Goal: Information Seeking & Learning: Learn about a topic

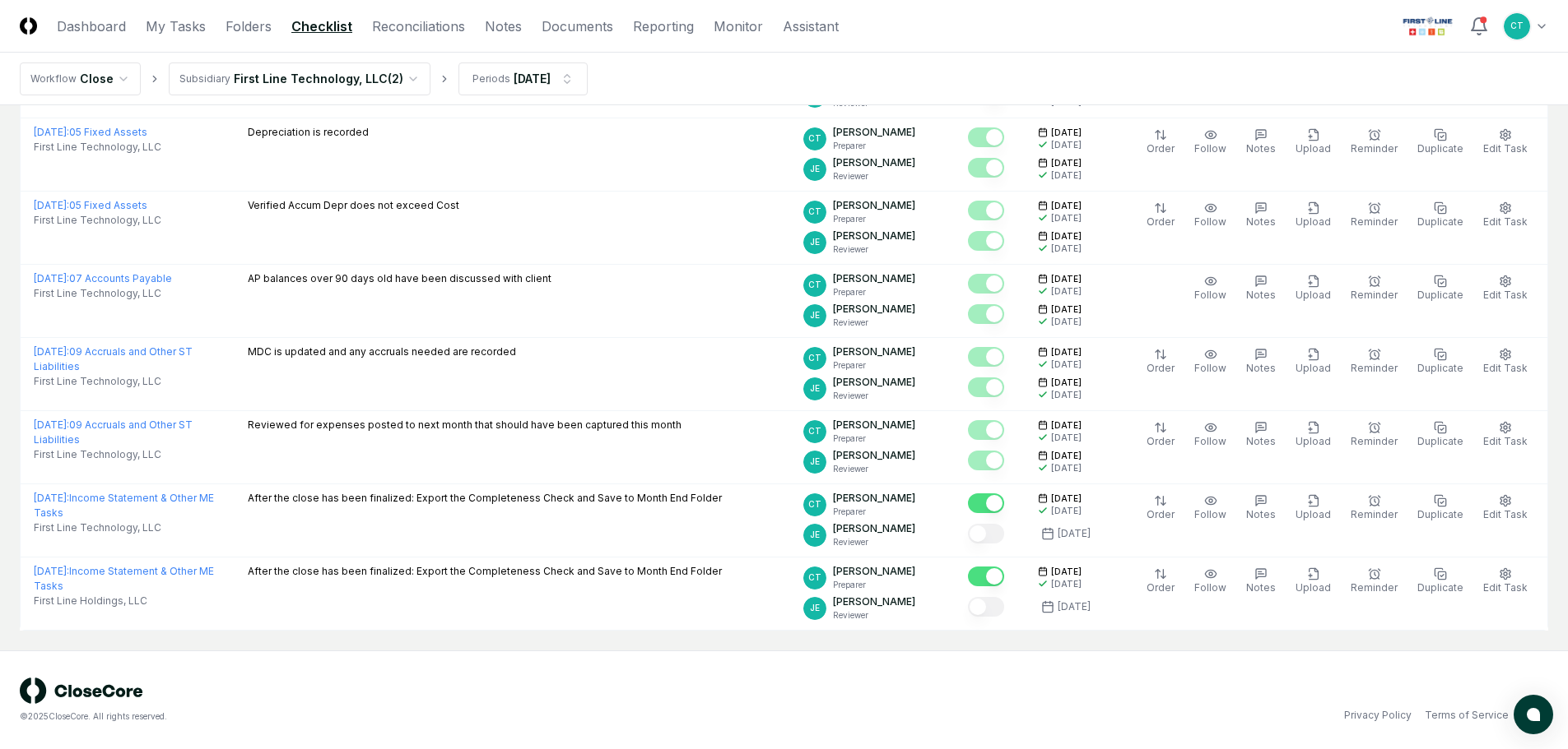
scroll to position [1360, 0]
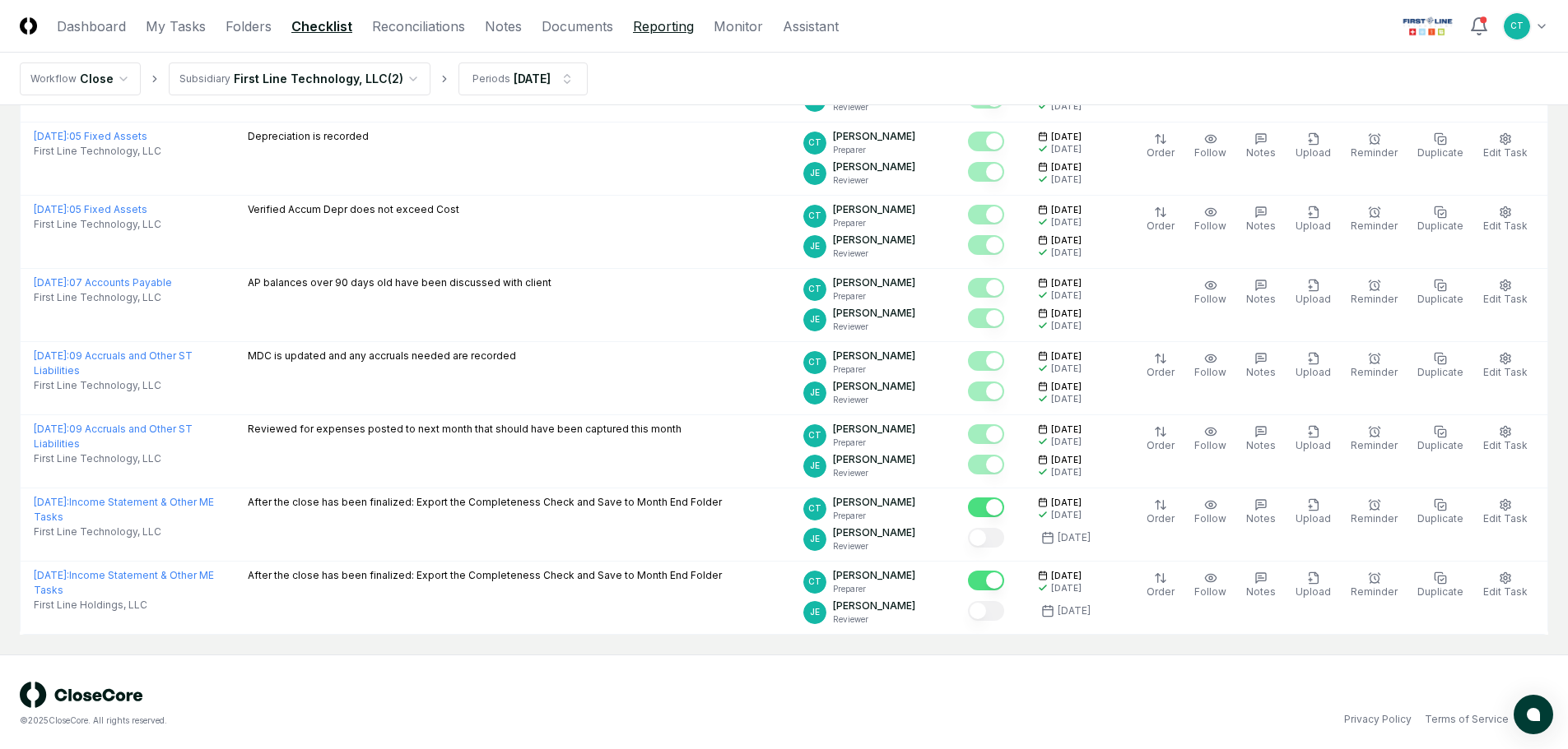
click at [636, 25] on link "Reporting" at bounding box center [662, 26] width 61 height 19
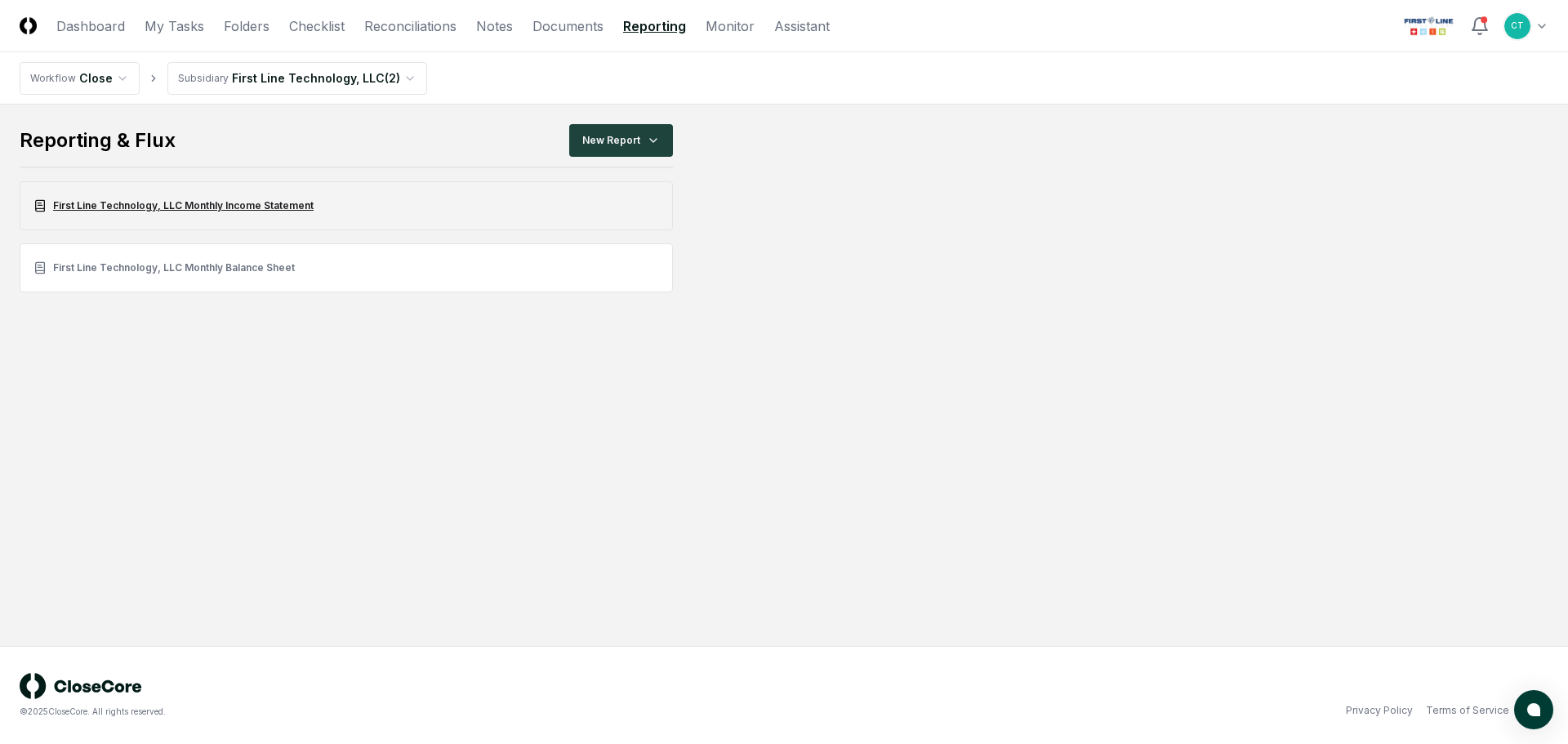
click at [226, 203] on link "First Line Technology, LLC Monthly Income Statement" at bounding box center [346, 205] width 654 height 49
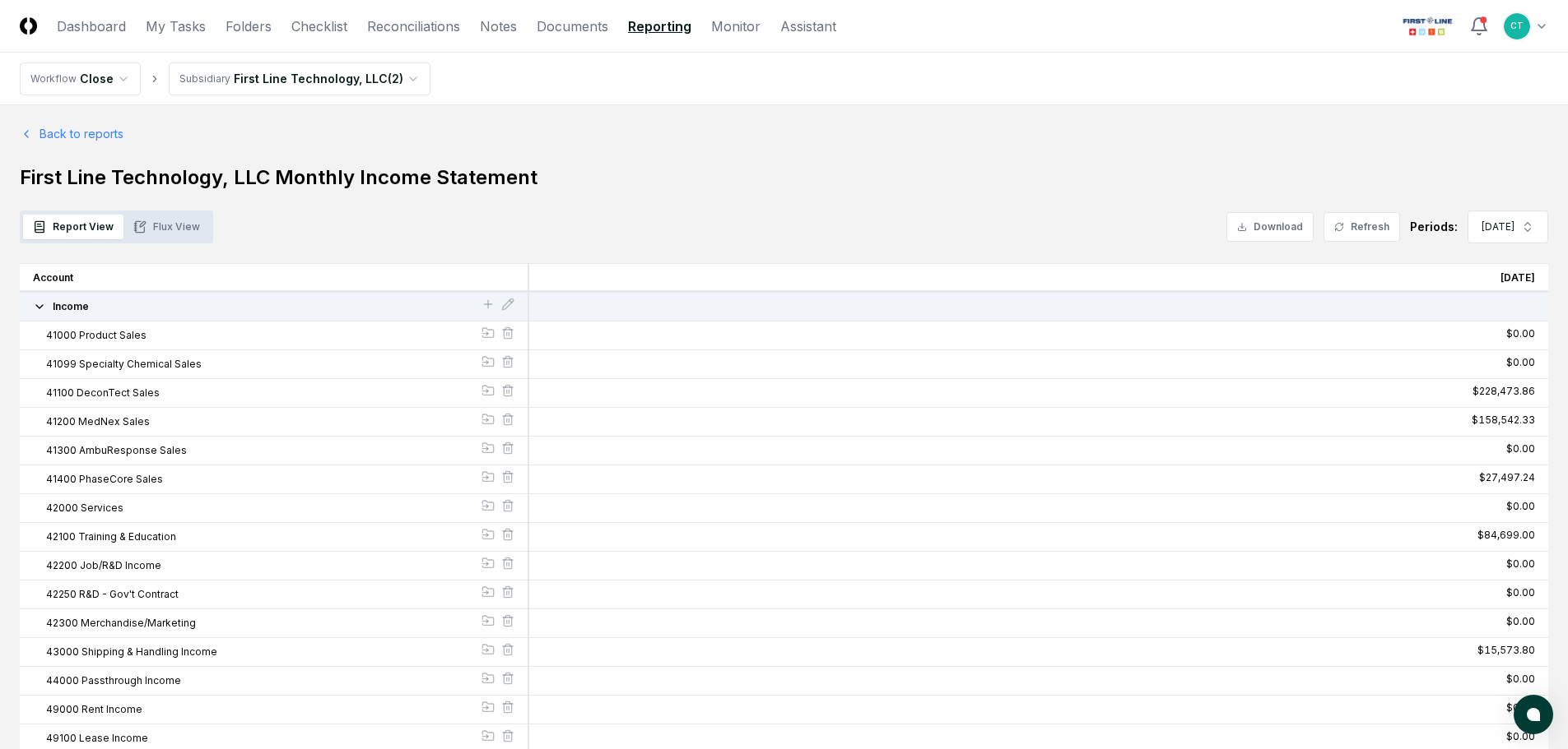
click at [184, 232] on button "Flux View" at bounding box center [167, 227] width 87 height 25
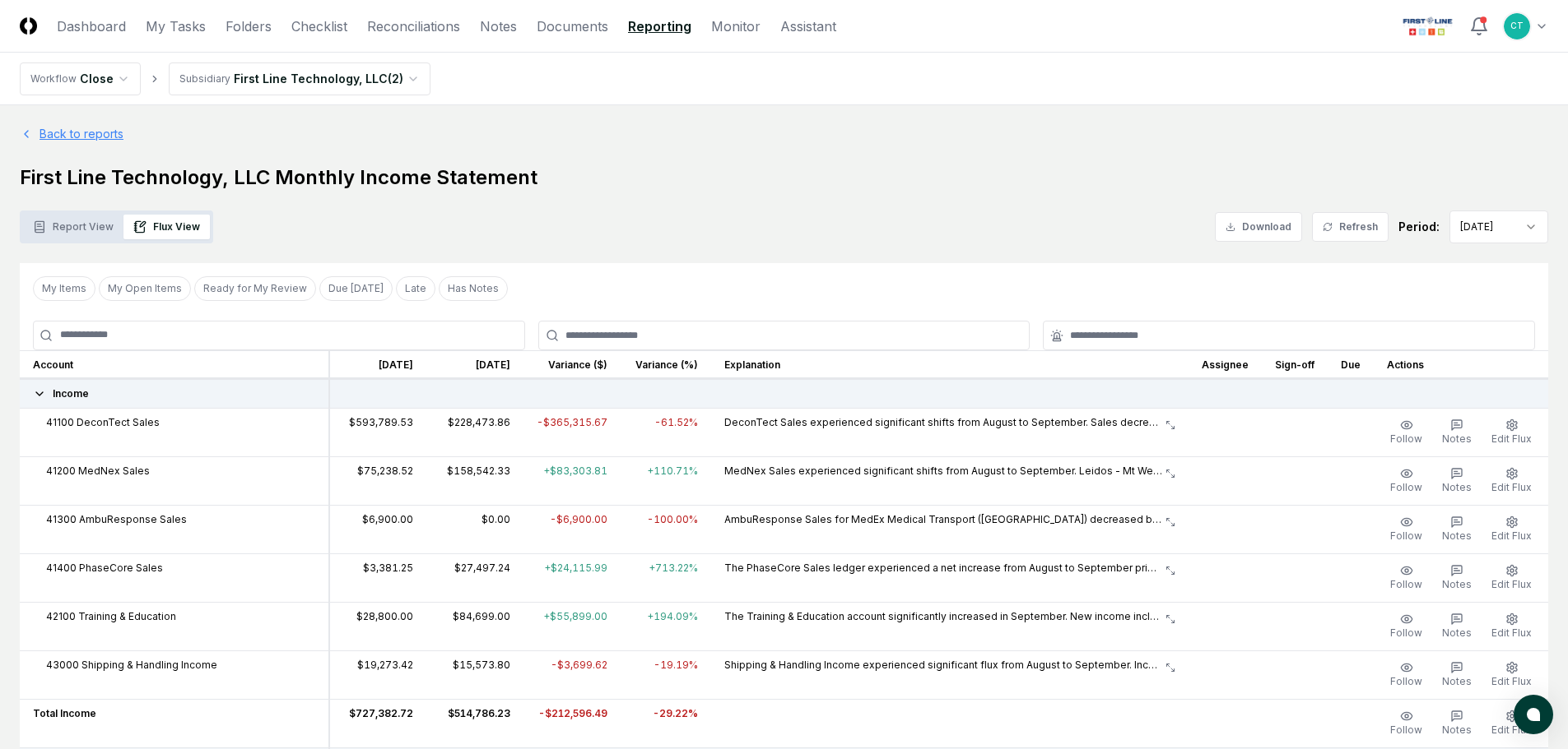
click at [101, 138] on link "Back to reports" at bounding box center [71, 134] width 104 height 17
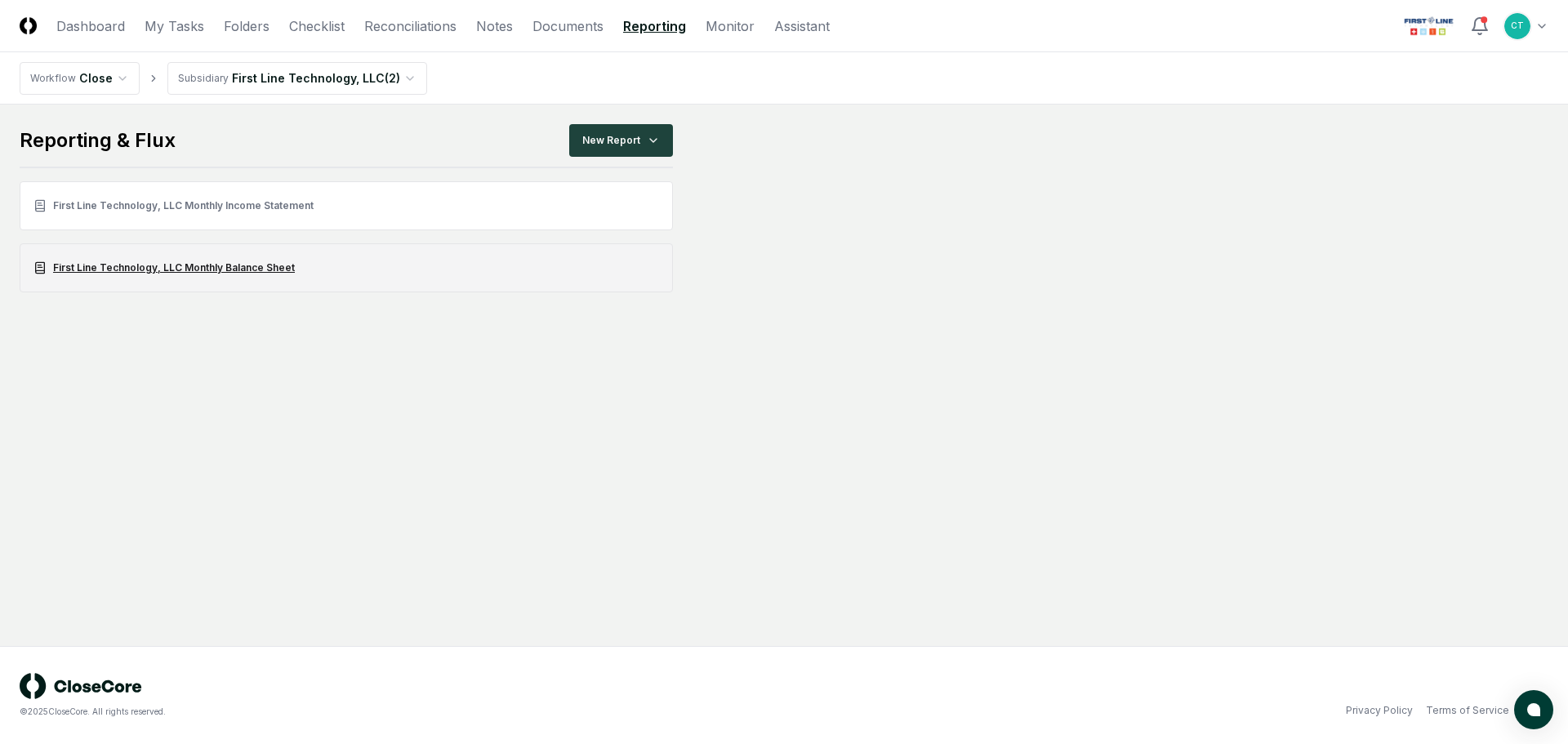
click at [142, 264] on link "First Line Technology, LLC Monthly Balance Sheet" at bounding box center [346, 267] width 654 height 49
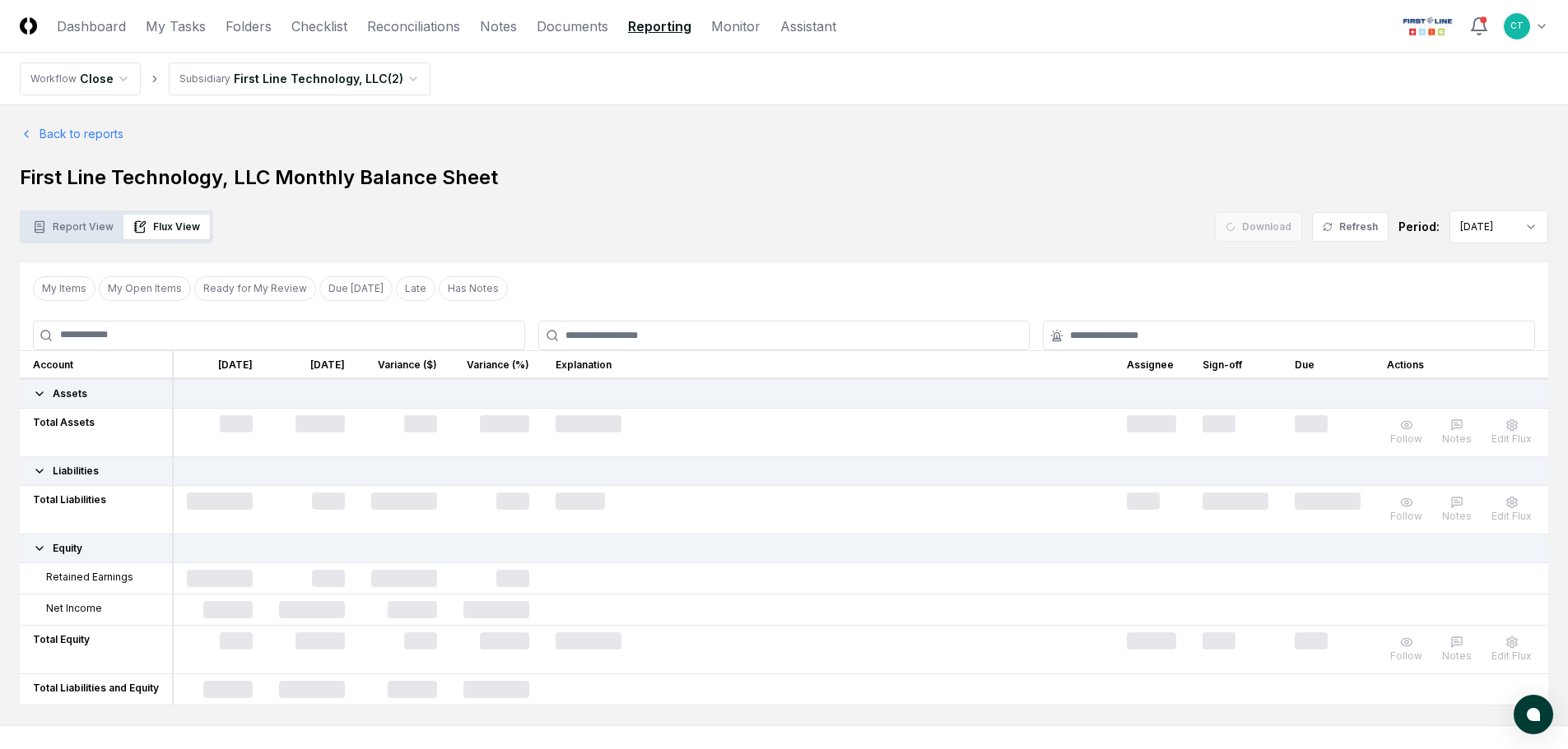
click at [187, 230] on button "Flux View" at bounding box center [167, 227] width 87 height 25
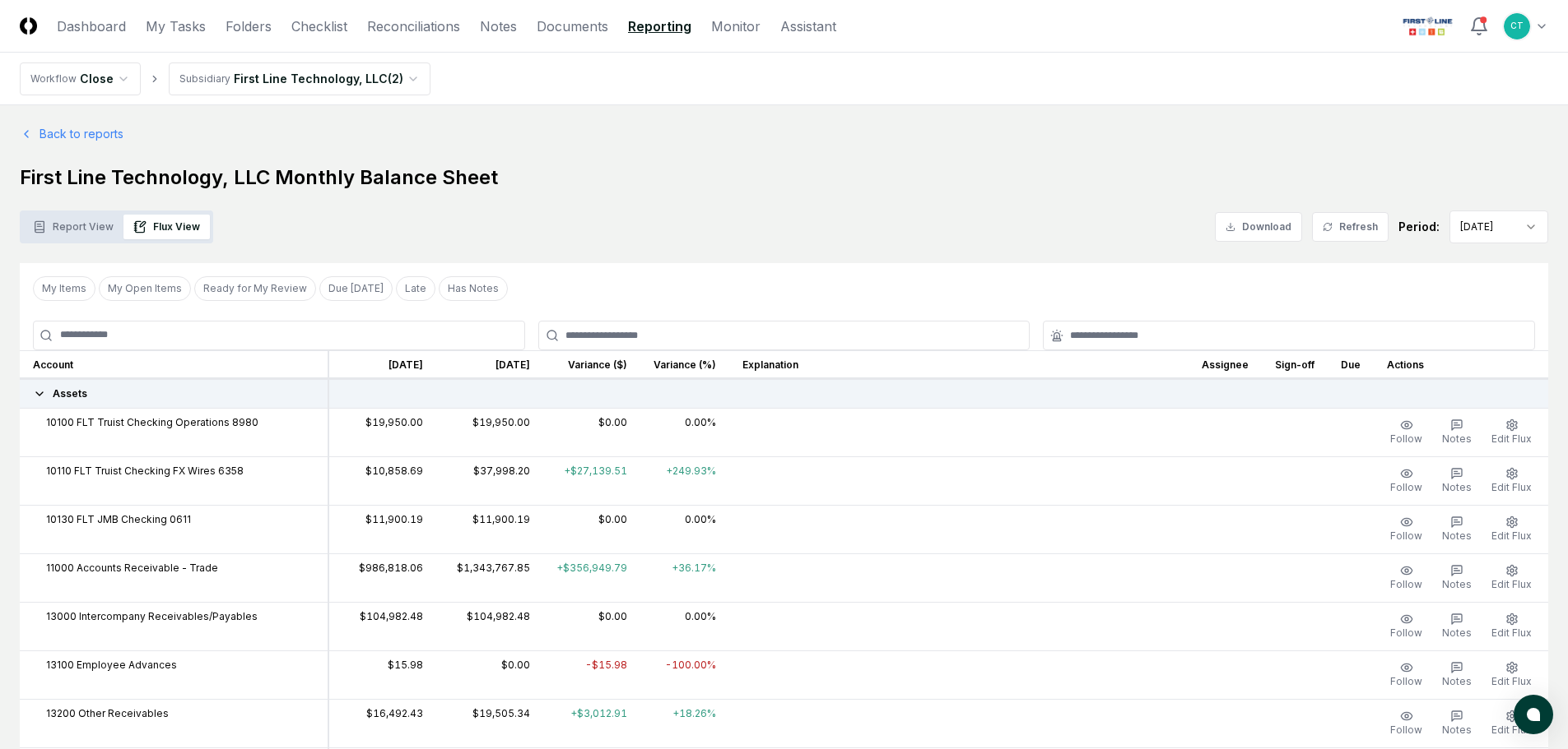
drag, startPoint x: 67, startPoint y: 227, endPoint x: 101, endPoint y: 222, distance: 34.4
click at [67, 227] on button "Report View" at bounding box center [73, 227] width 100 height 25
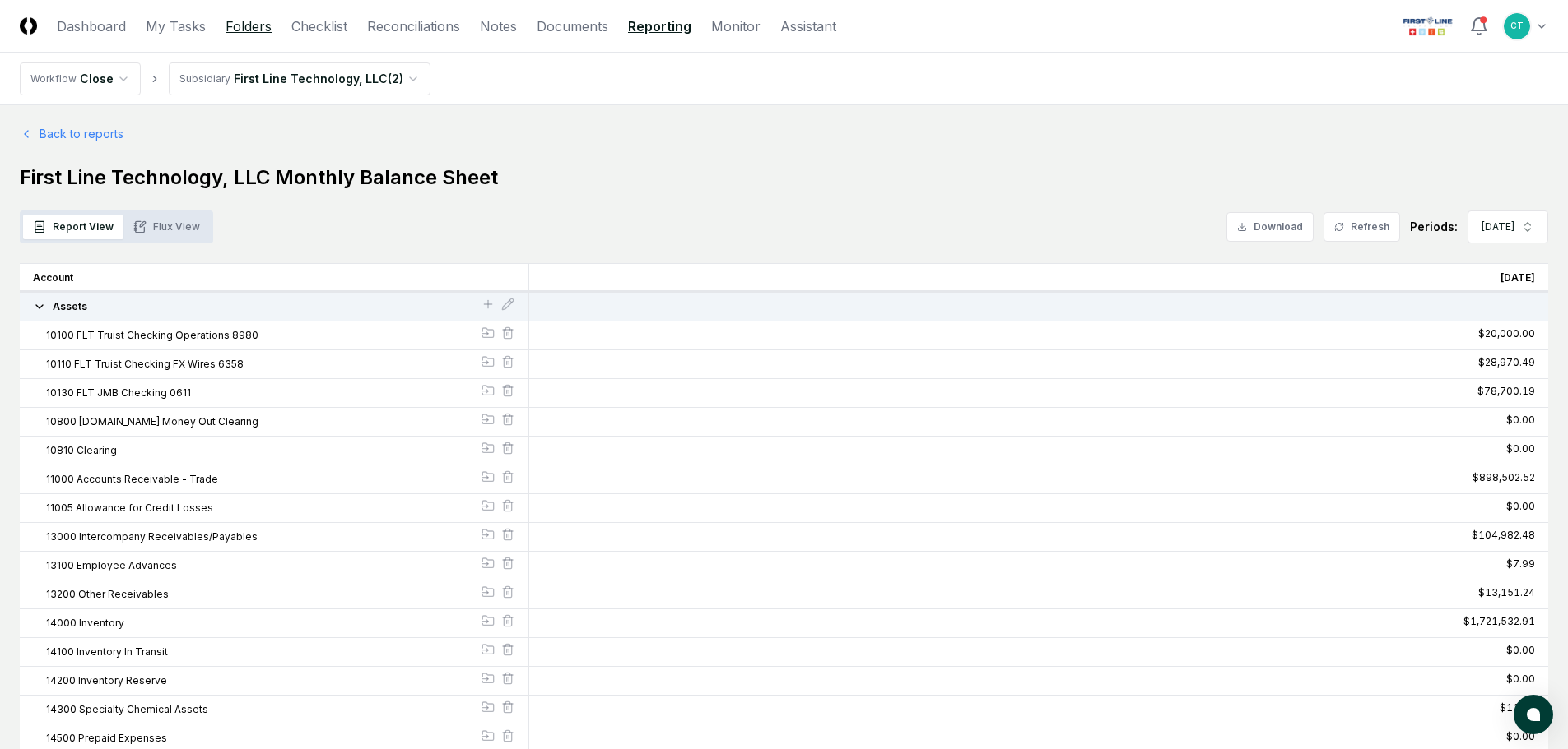
click at [255, 25] on link "Folders" at bounding box center [249, 26] width 46 height 19
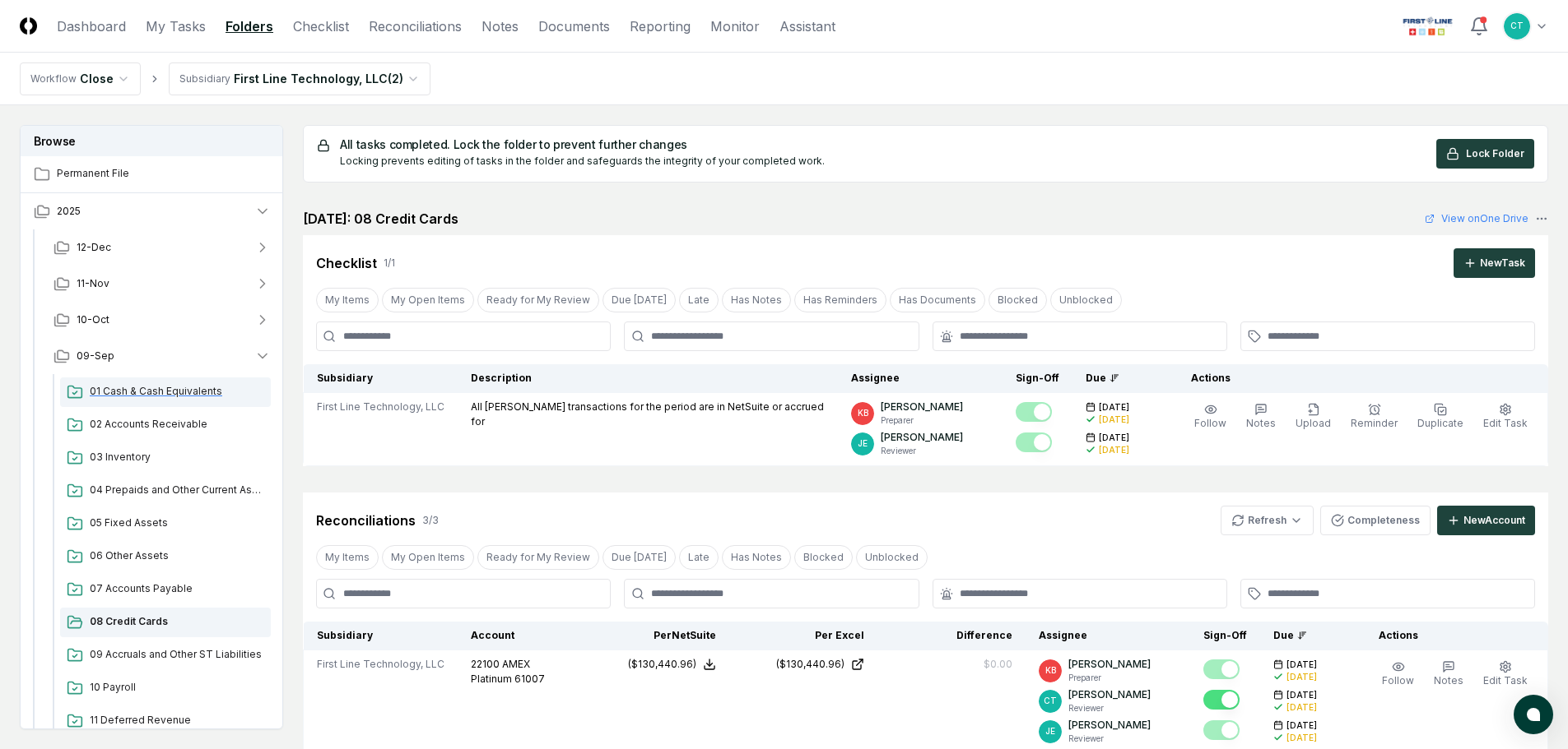
click at [194, 386] on span "01 Cash & Cash Equivalents" at bounding box center [176, 391] width 175 height 14
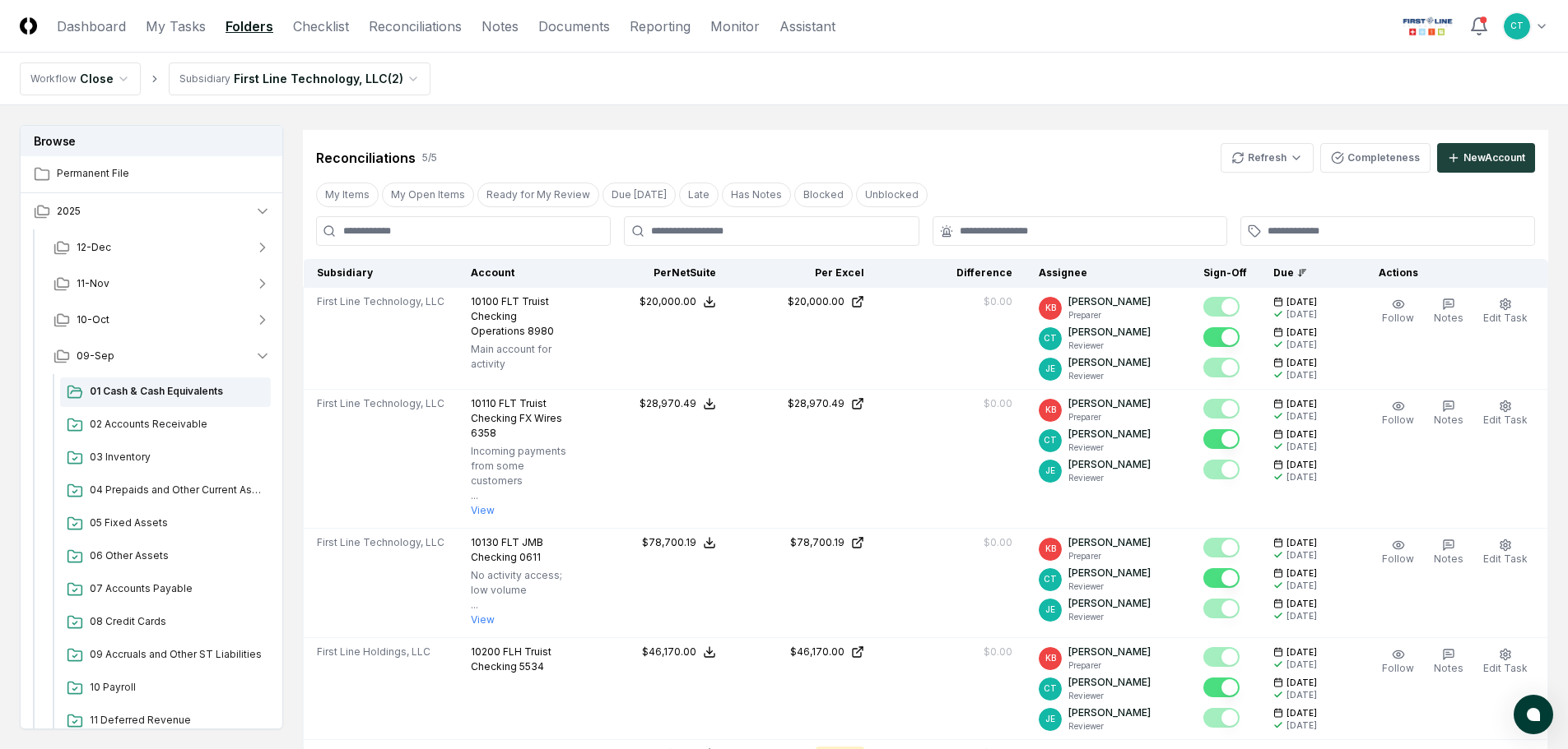
scroll to position [361, 0]
click at [191, 423] on span "02 Accounts Receivable" at bounding box center [176, 424] width 175 height 14
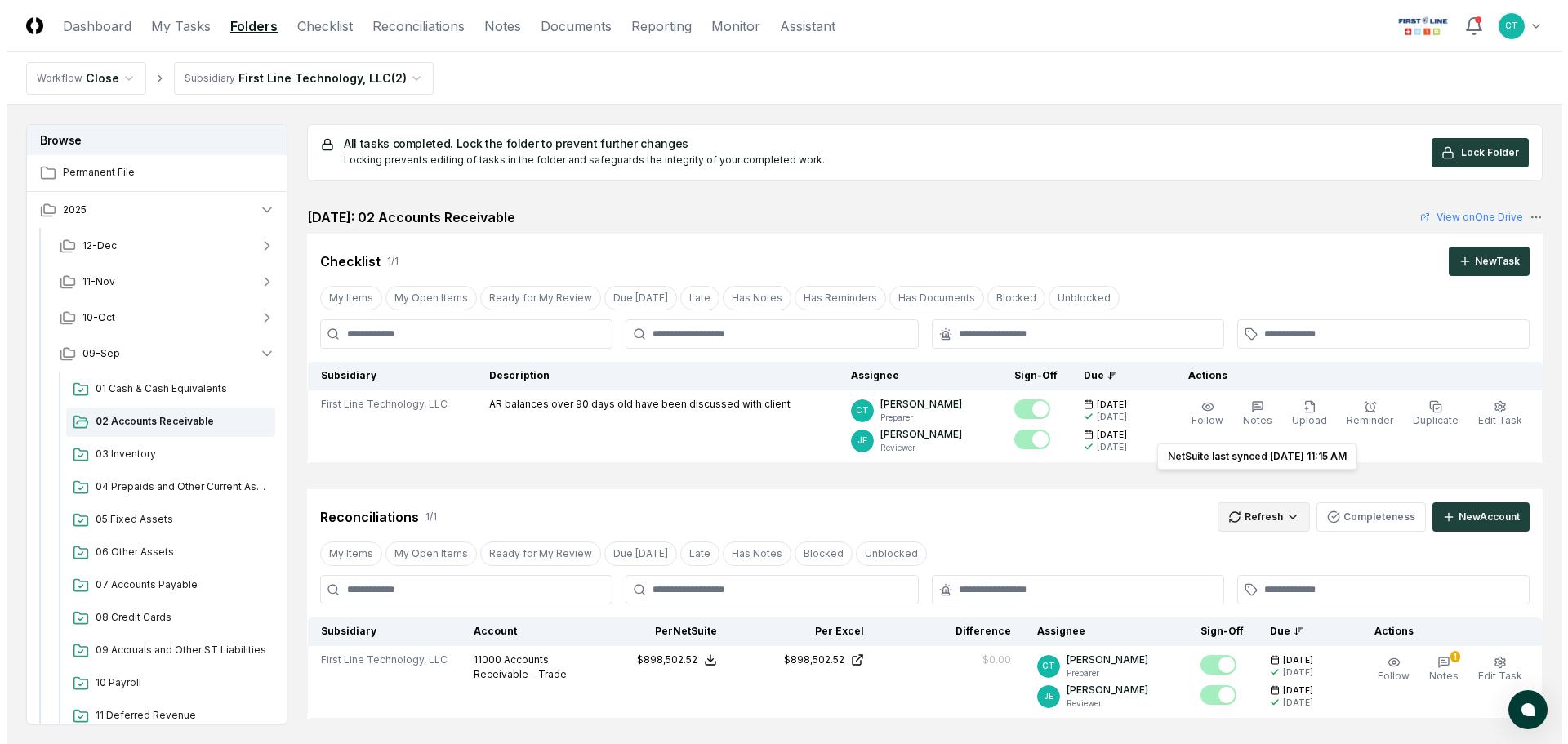
scroll to position [81, 0]
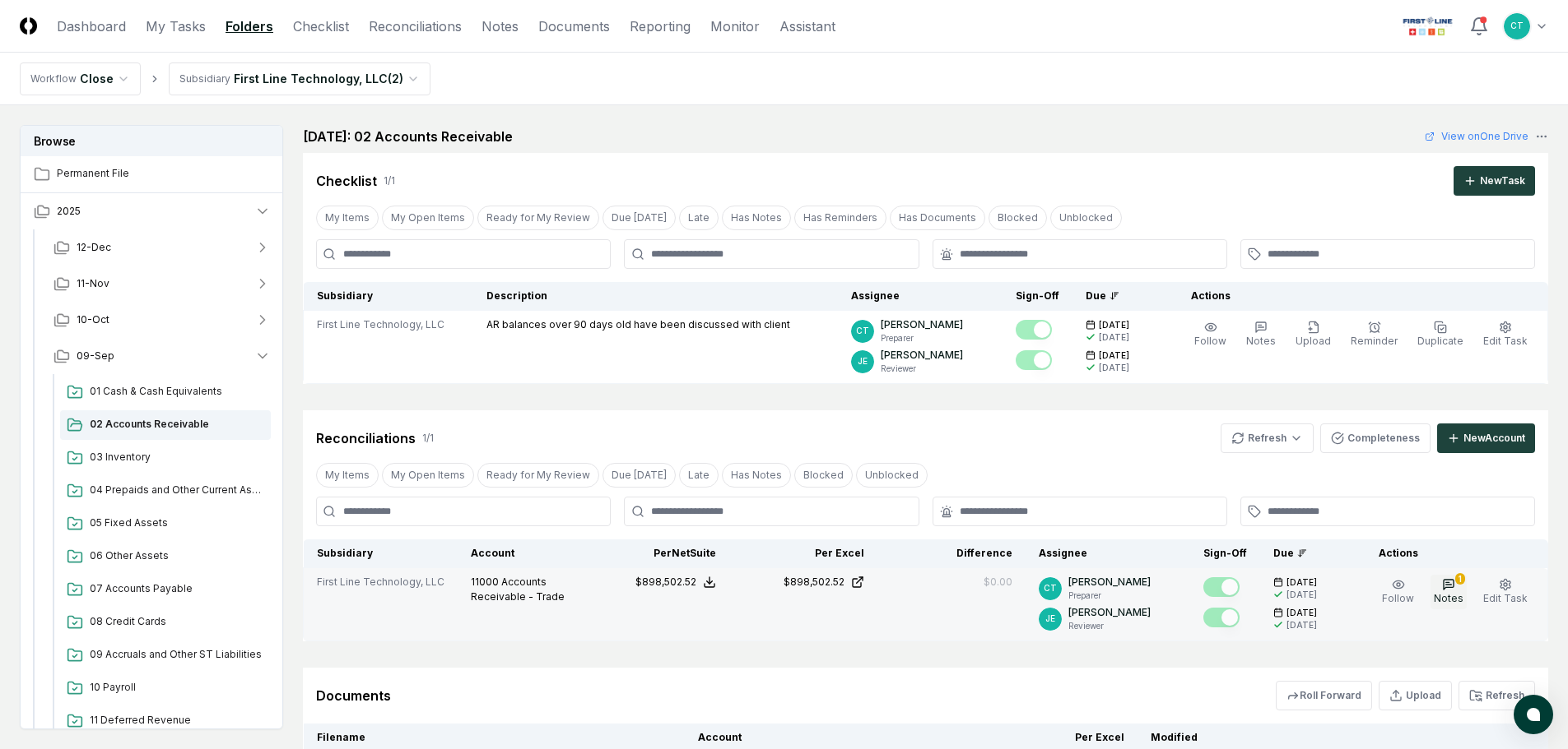
click at [1450, 588] on icon "button" at bounding box center [1448, 585] width 10 height 10
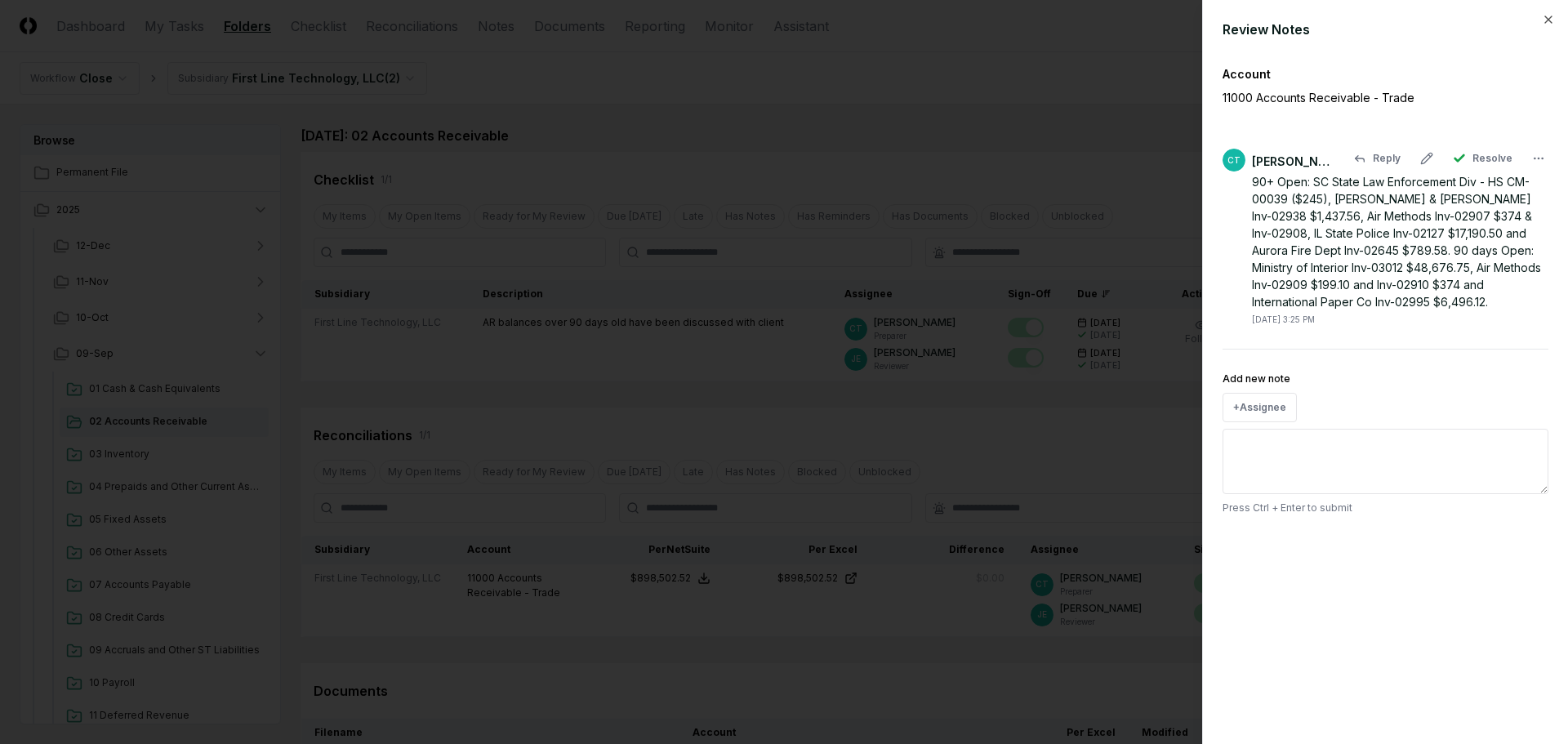
click at [1319, 302] on div "90+ Open: SC State Law Enforcement Div - HS CM-00039 ($245), [PERSON_NAME] & [P…" at bounding box center [1400, 241] width 297 height 137
click at [1422, 165] on button at bounding box center [1427, 158] width 33 height 30
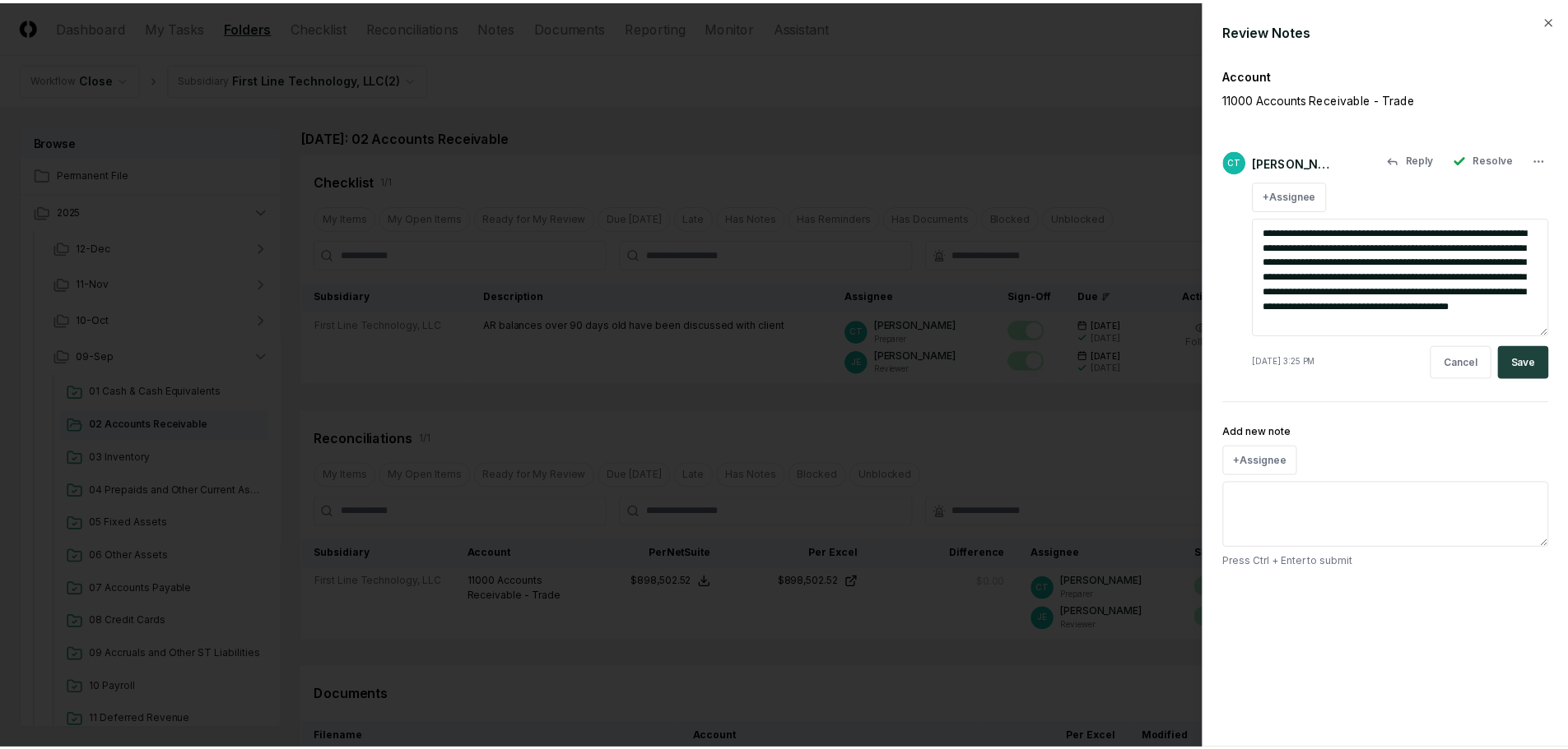
scroll to position [14, 0]
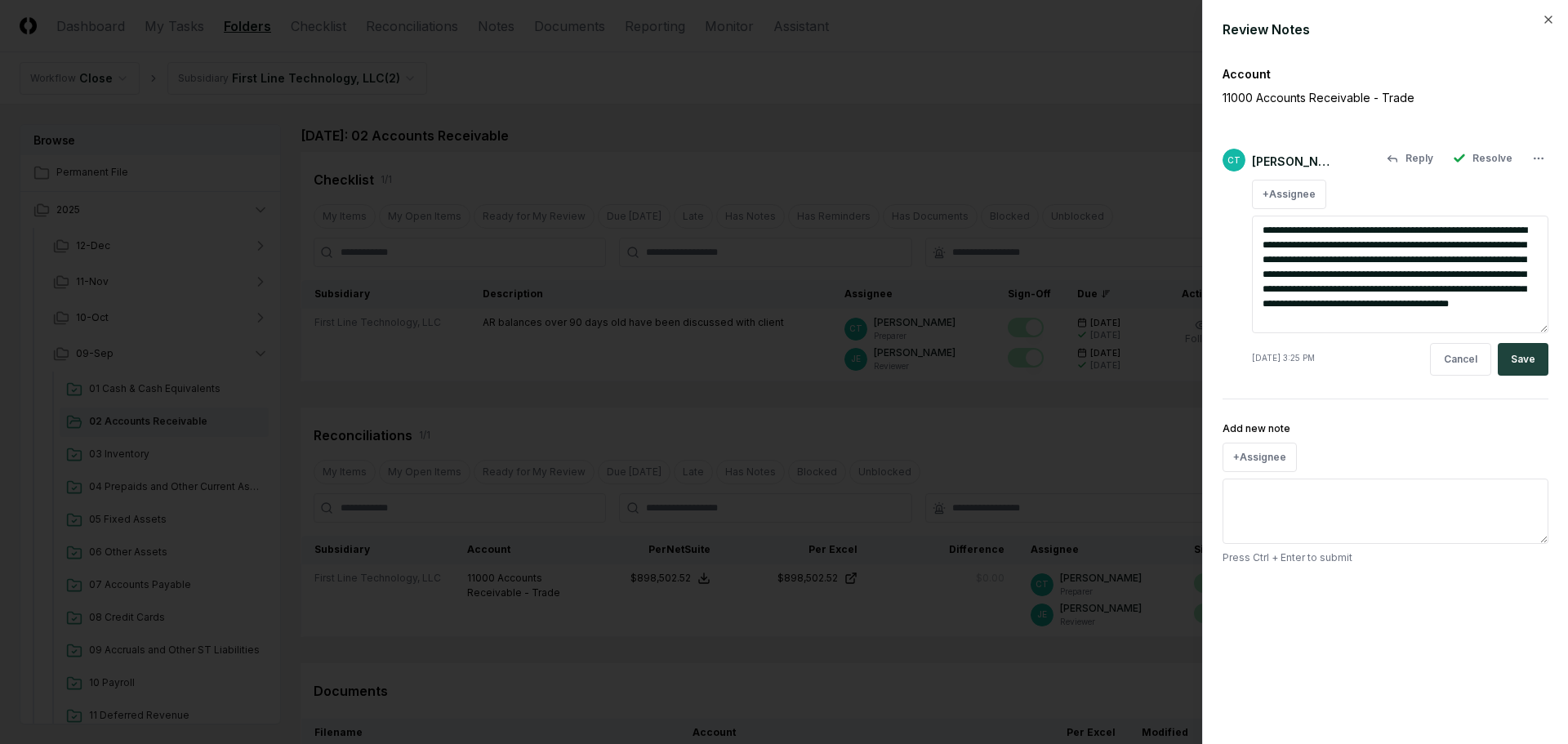
drag, startPoint x: 1264, startPoint y: 232, endPoint x: 1330, endPoint y: 321, distance: 110.8
click at [1330, 321] on textarea "**********" at bounding box center [1400, 274] width 297 height 118
click at [1553, 15] on icon "button" at bounding box center [1549, 20] width 13 height 13
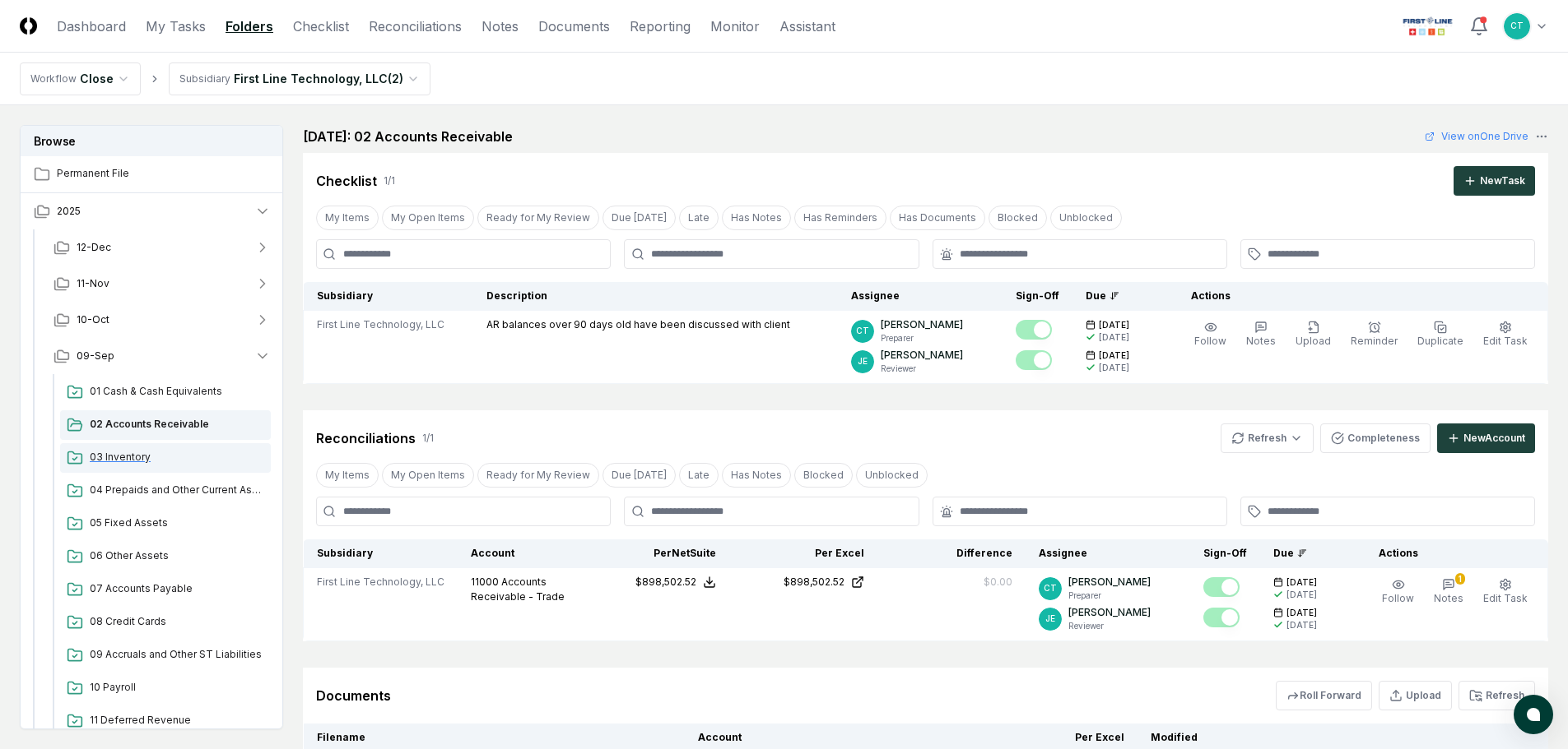
click at [119, 455] on span "03 Inventory" at bounding box center [176, 457] width 175 height 14
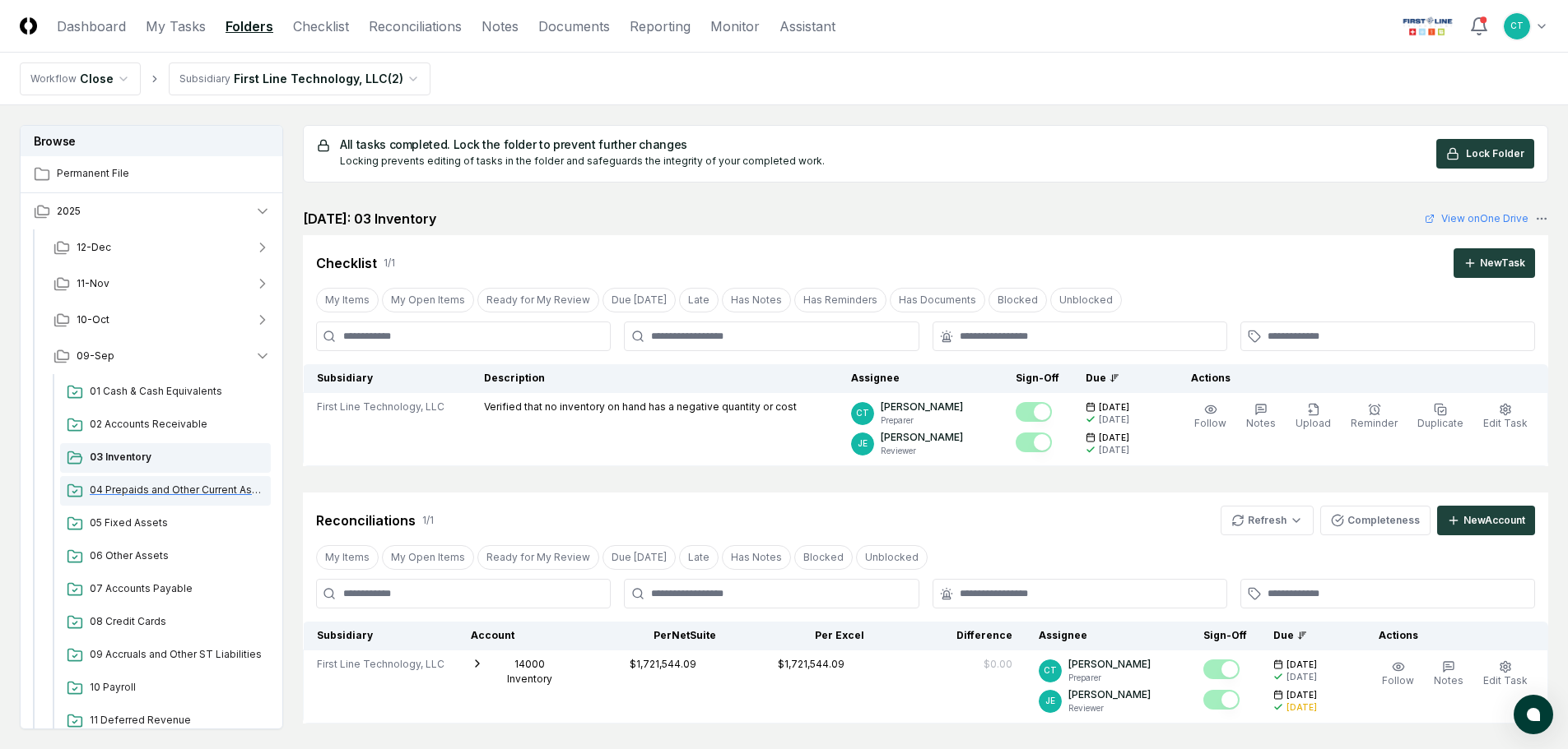
click at [119, 485] on span "04 Prepaids and Other Current Assets" at bounding box center [176, 490] width 175 height 14
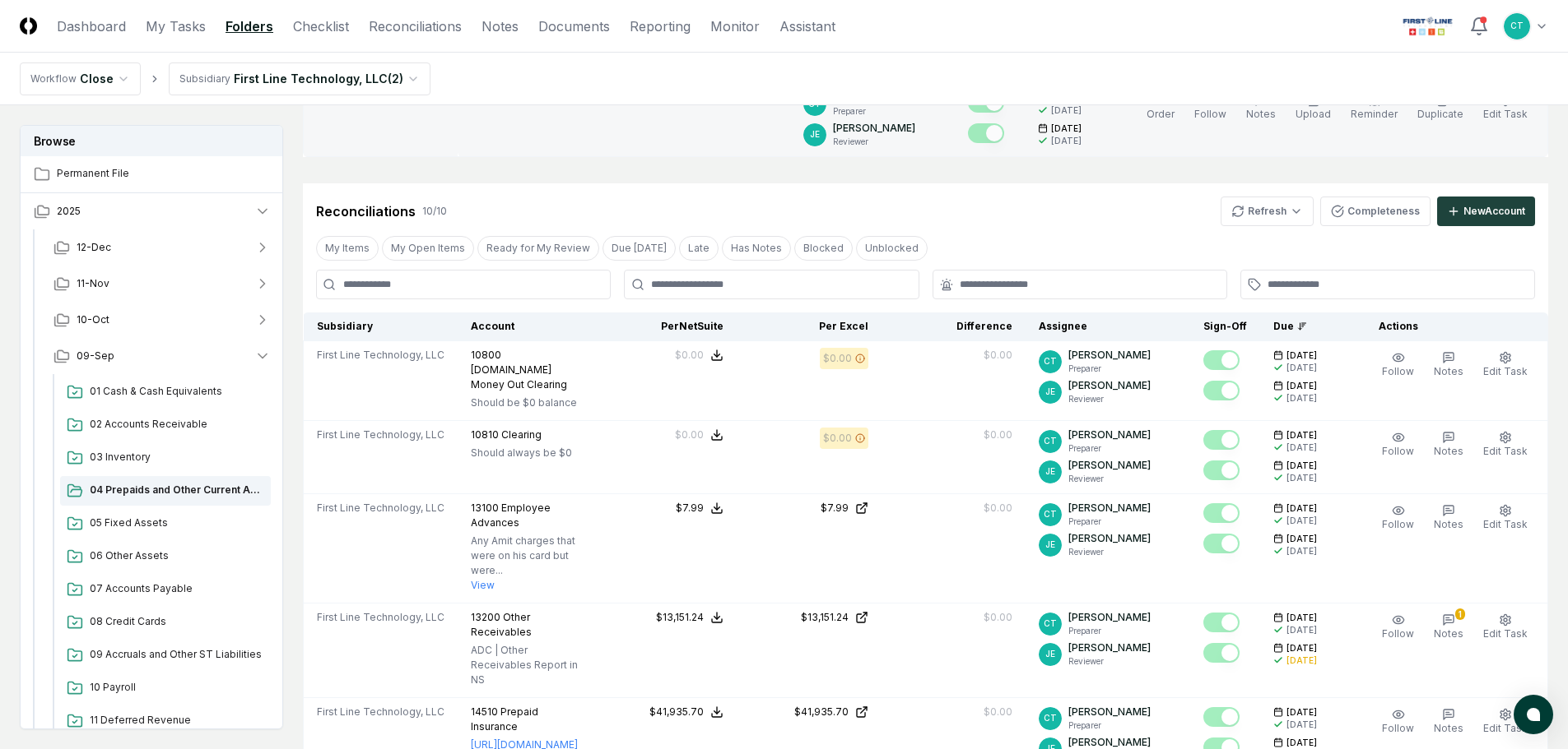
scroll to position [412, 0]
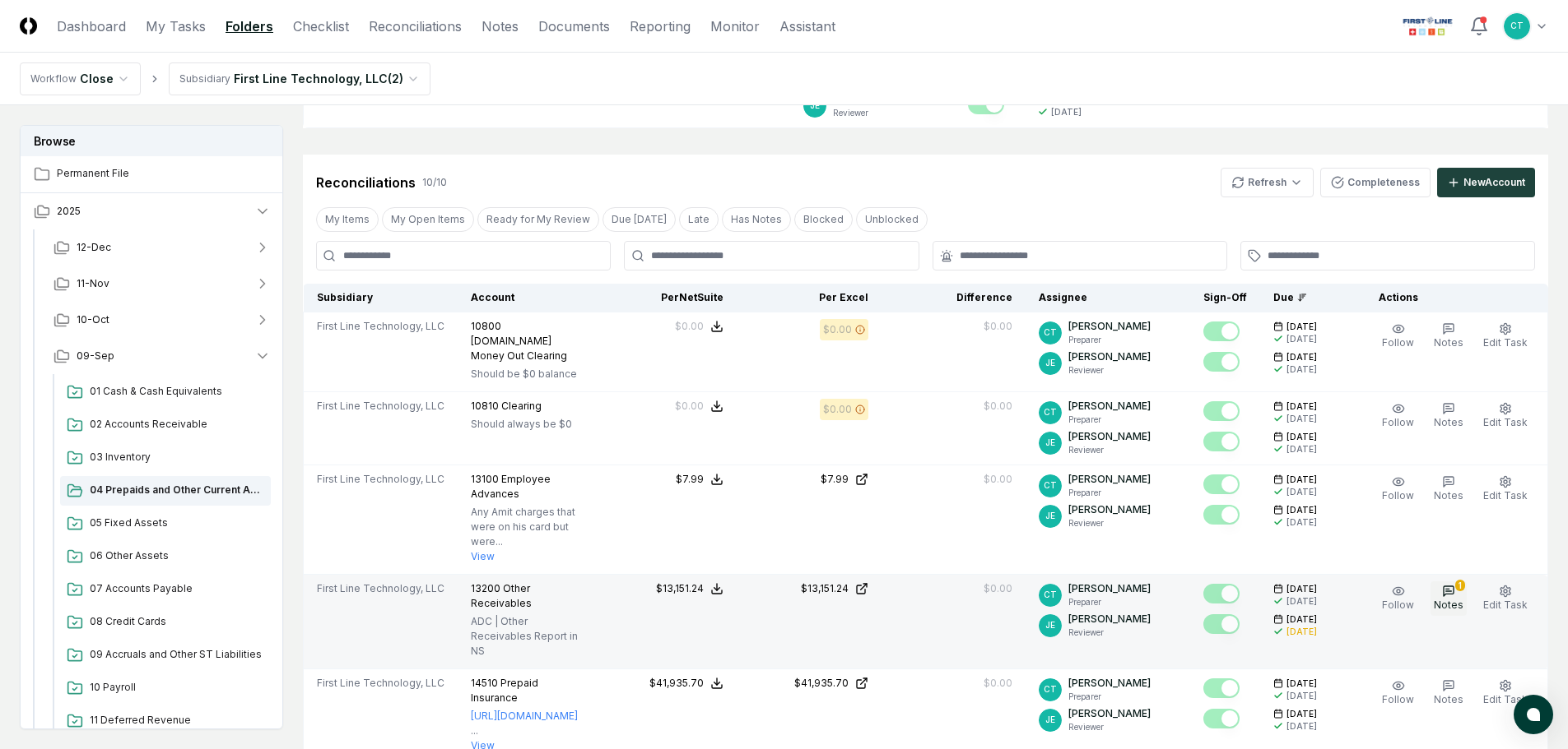
click at [1450, 585] on icon "button" at bounding box center [1448, 592] width 14 height 13
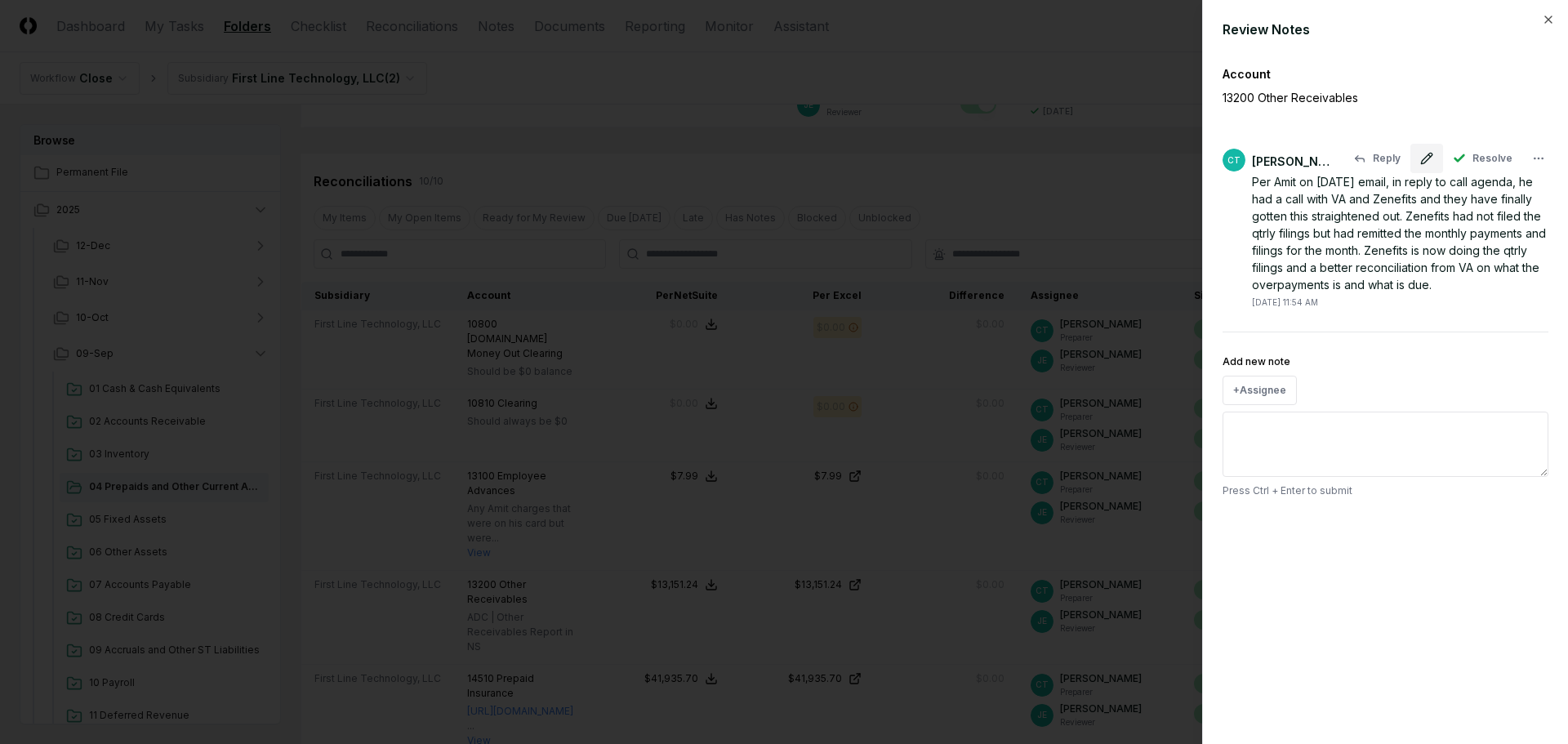
click at [1434, 157] on icon at bounding box center [1427, 159] width 13 height 13
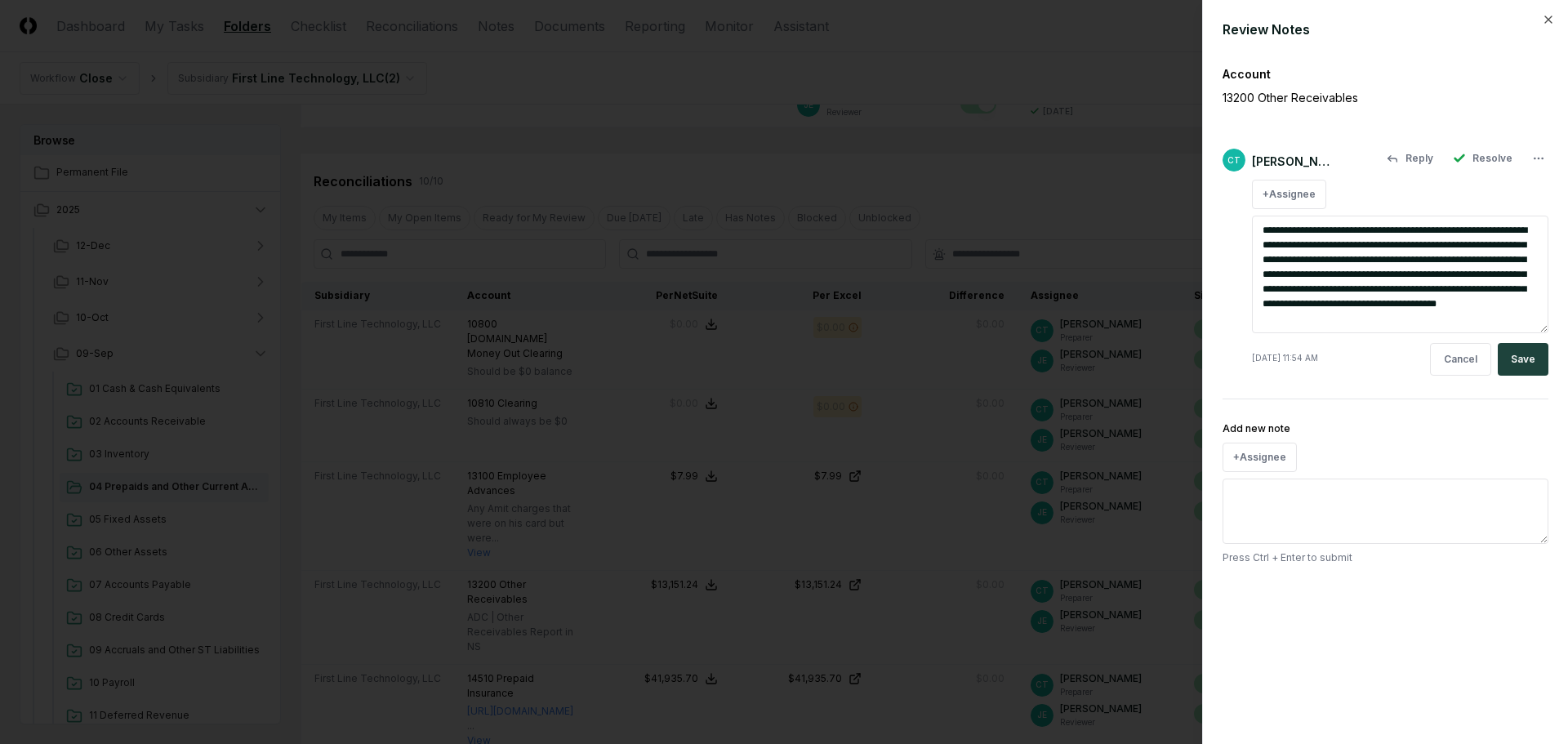
drag, startPoint x: 1324, startPoint y: 320, endPoint x: 1261, endPoint y: 226, distance: 113.2
click at [1261, 226] on textarea "**********" at bounding box center [1400, 274] width 297 height 118
click at [1549, 21] on icon "button" at bounding box center [1549, 20] width 13 height 13
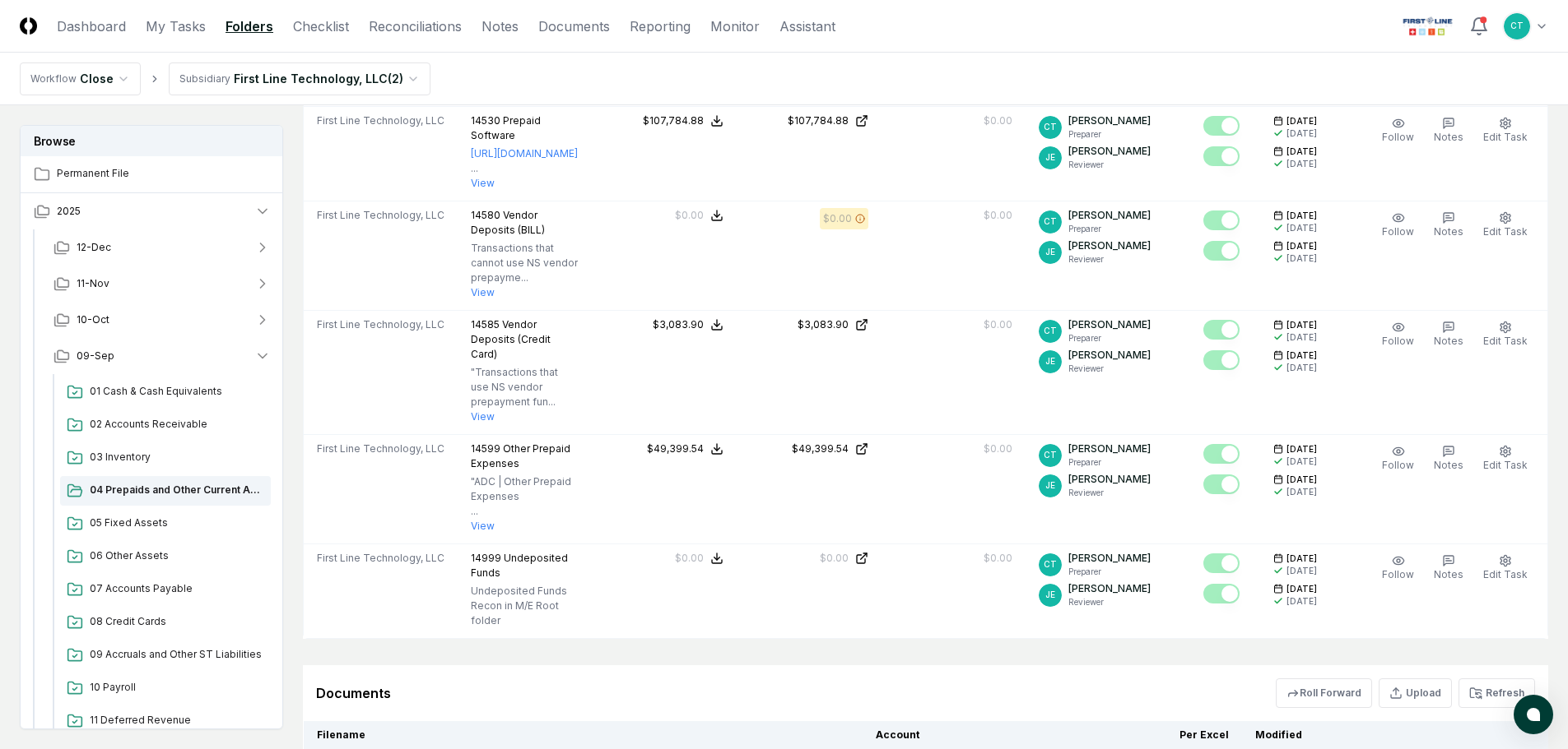
scroll to position [1069, 0]
click at [146, 523] on span "05 Fixed Assets" at bounding box center [176, 522] width 175 height 14
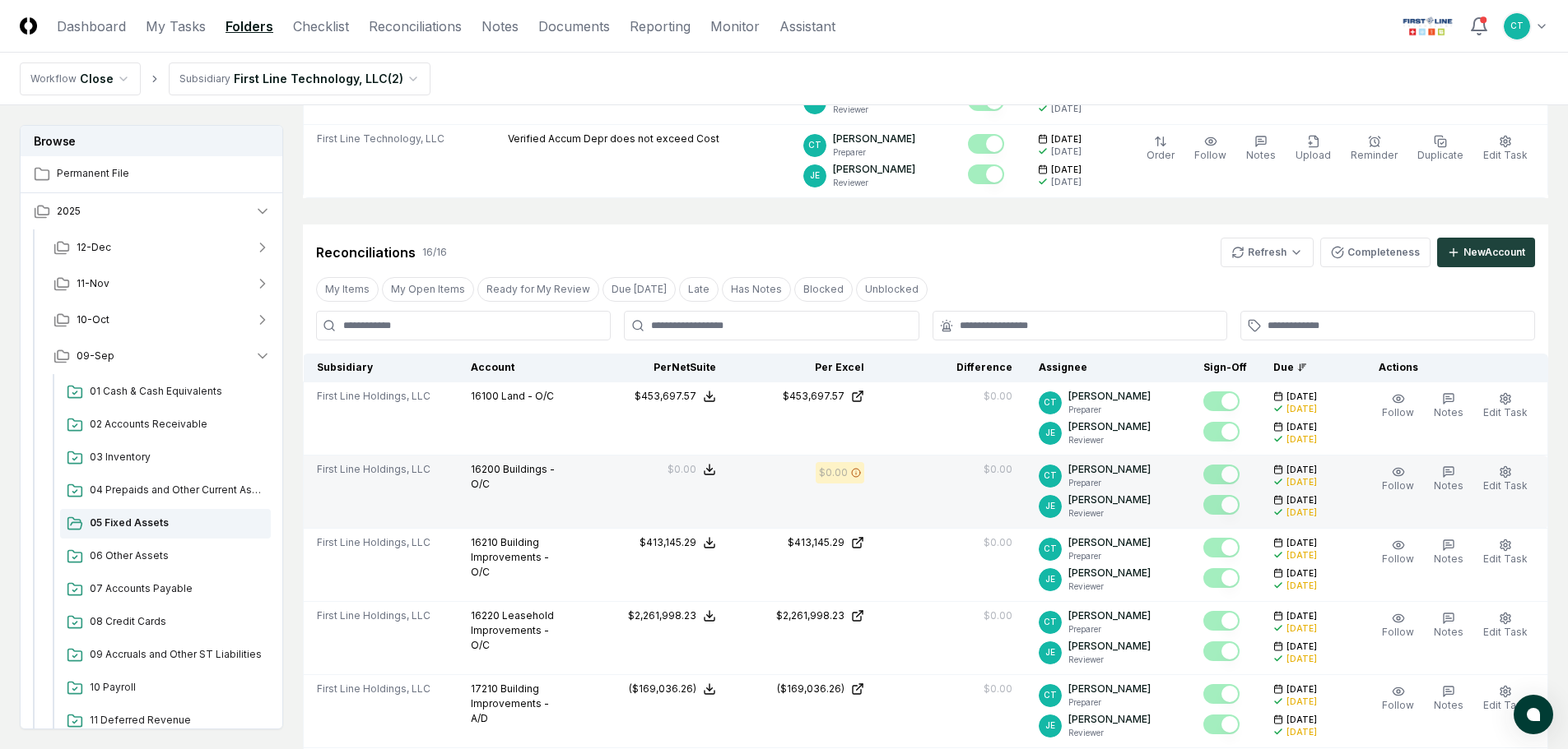
scroll to position [329, 0]
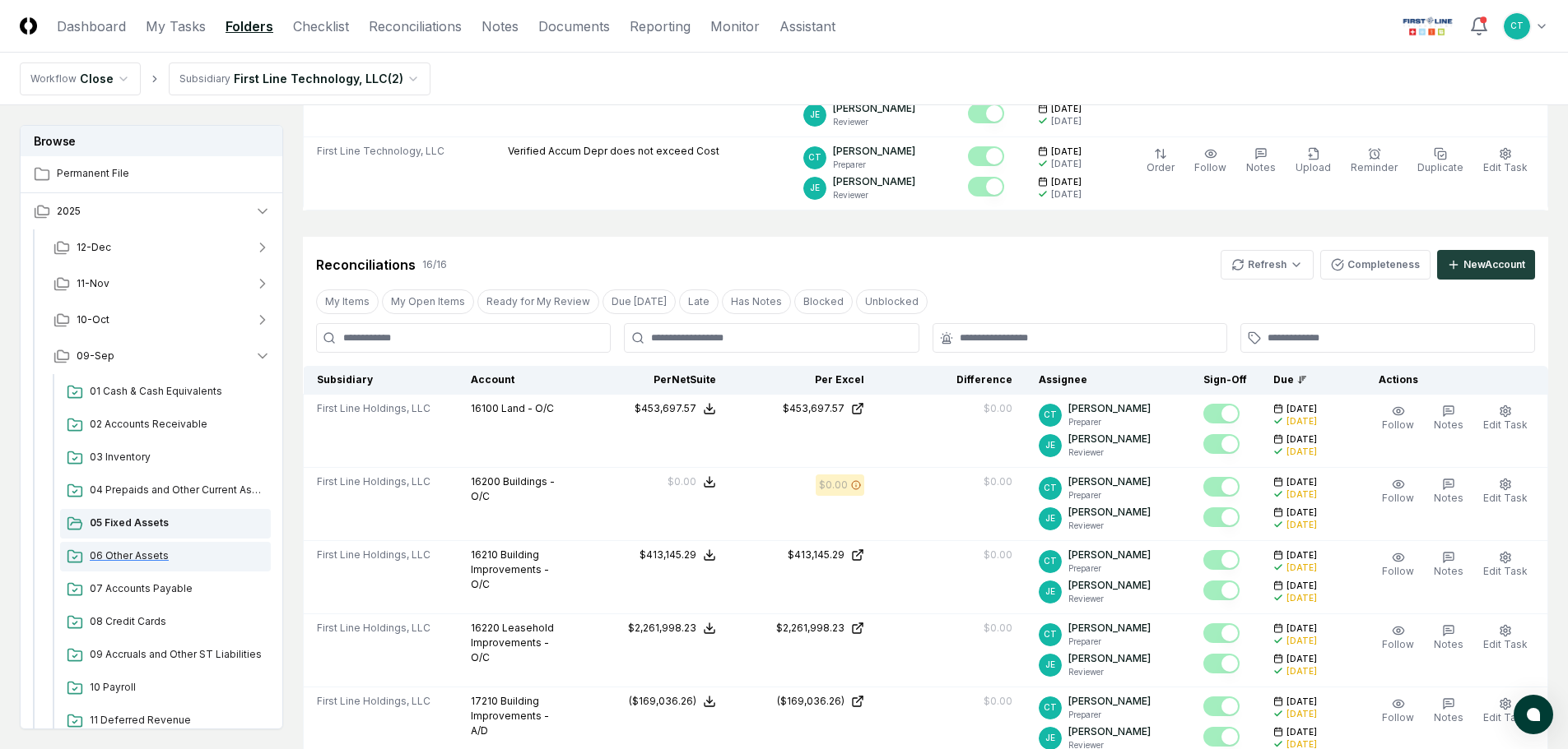
click at [143, 553] on span "06 Other Assets" at bounding box center [176, 555] width 175 height 14
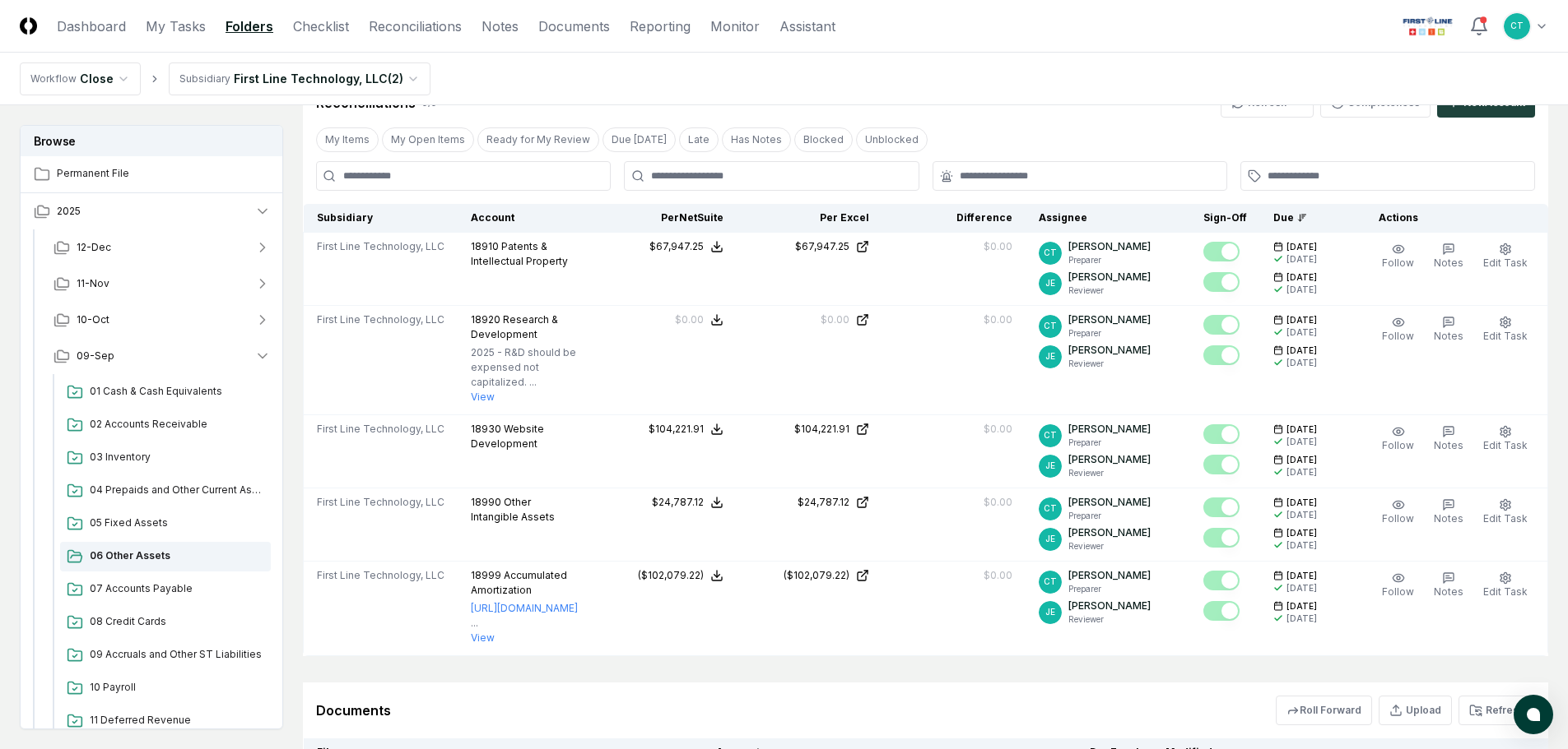
scroll to position [412, 0]
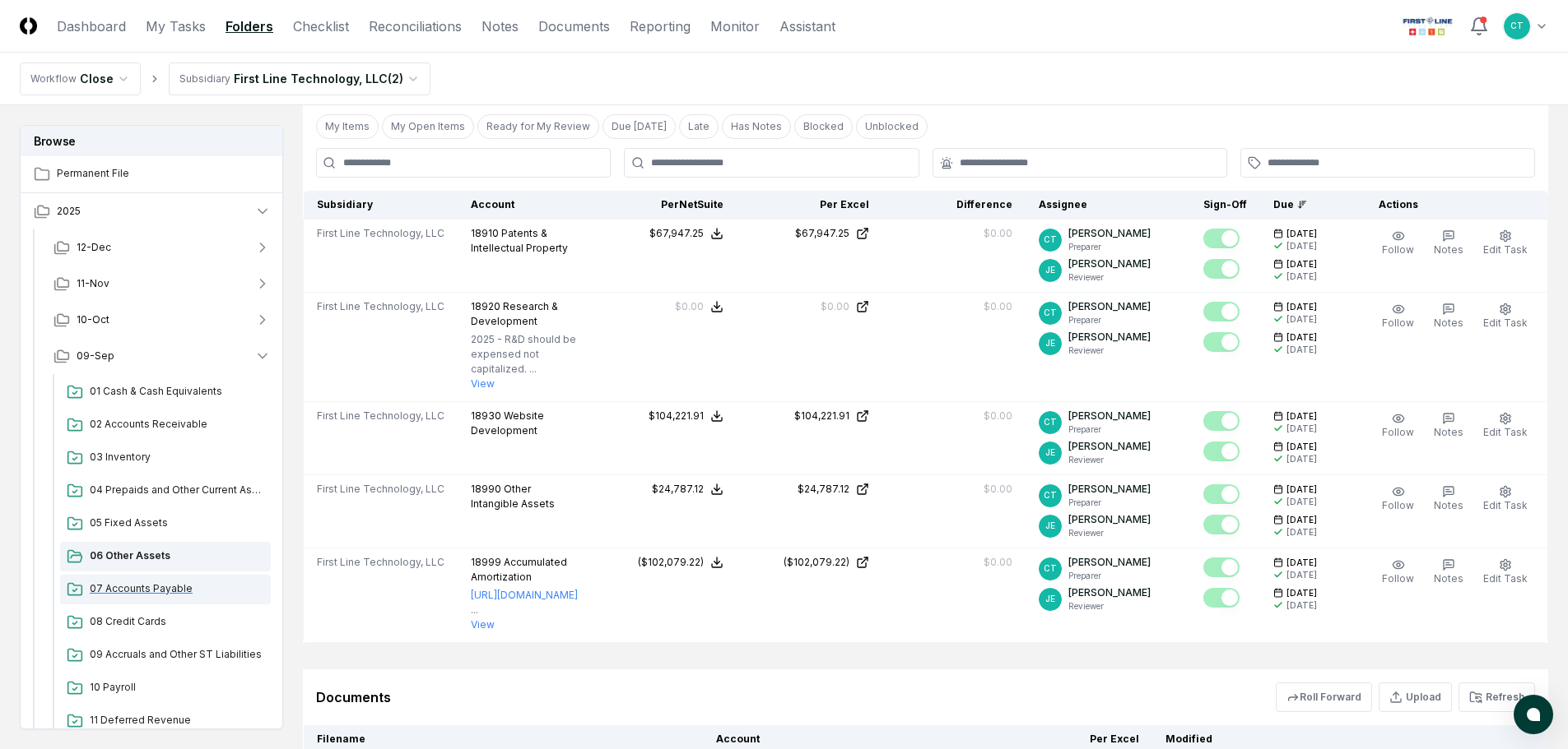
click at [139, 589] on span "07 Accounts Payable" at bounding box center [176, 588] width 175 height 14
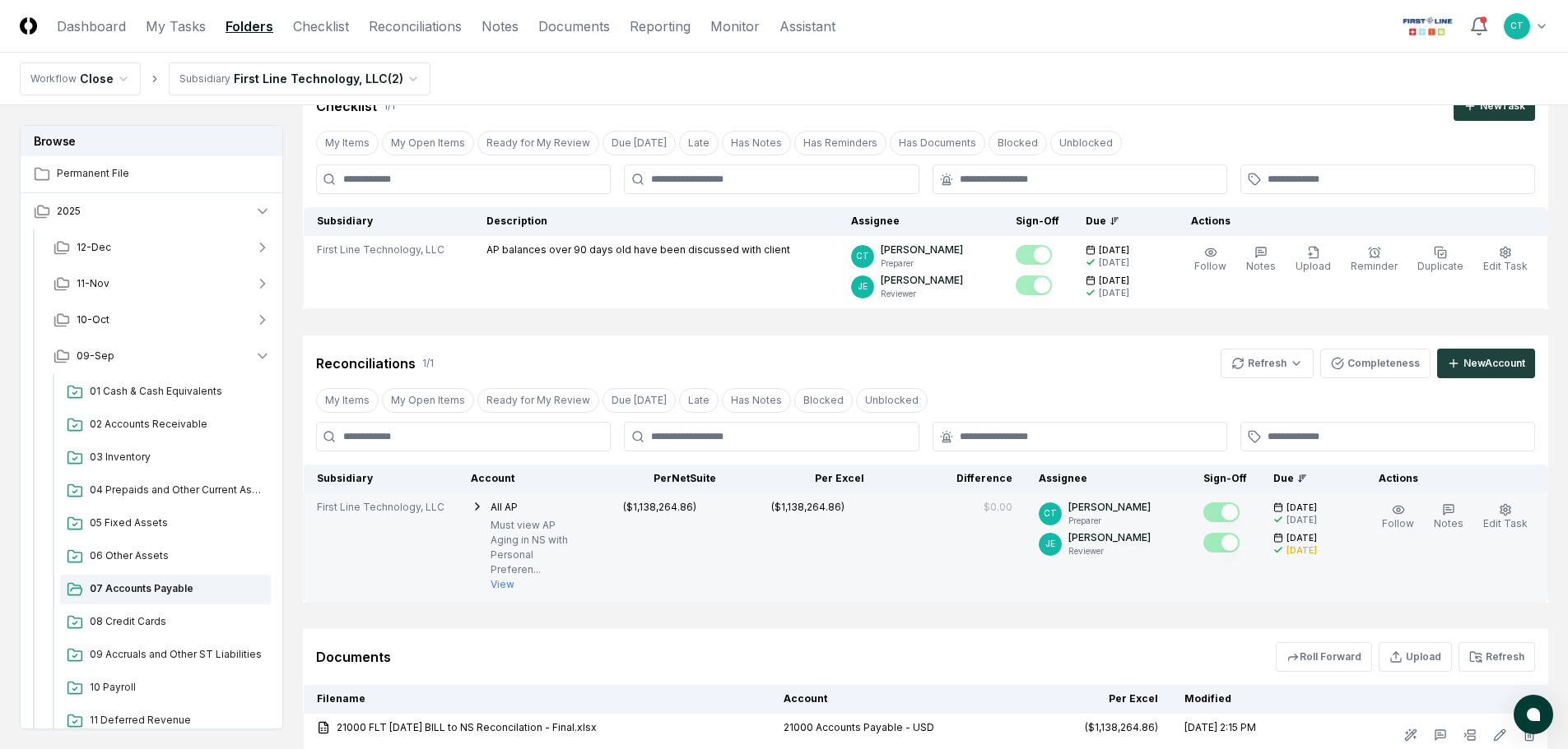
scroll to position [165, 0]
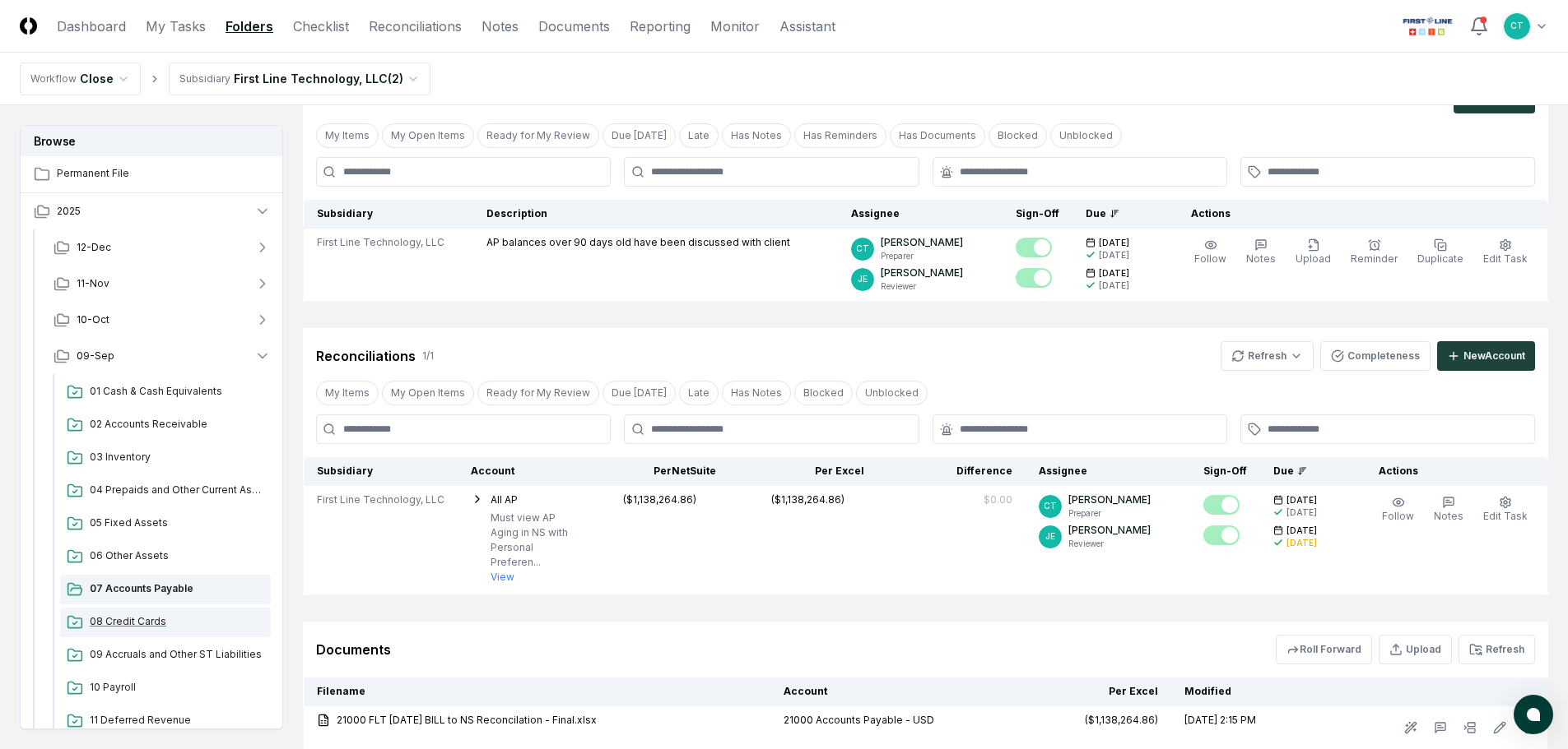
click at [109, 621] on span "08 Credit Cards" at bounding box center [176, 621] width 175 height 14
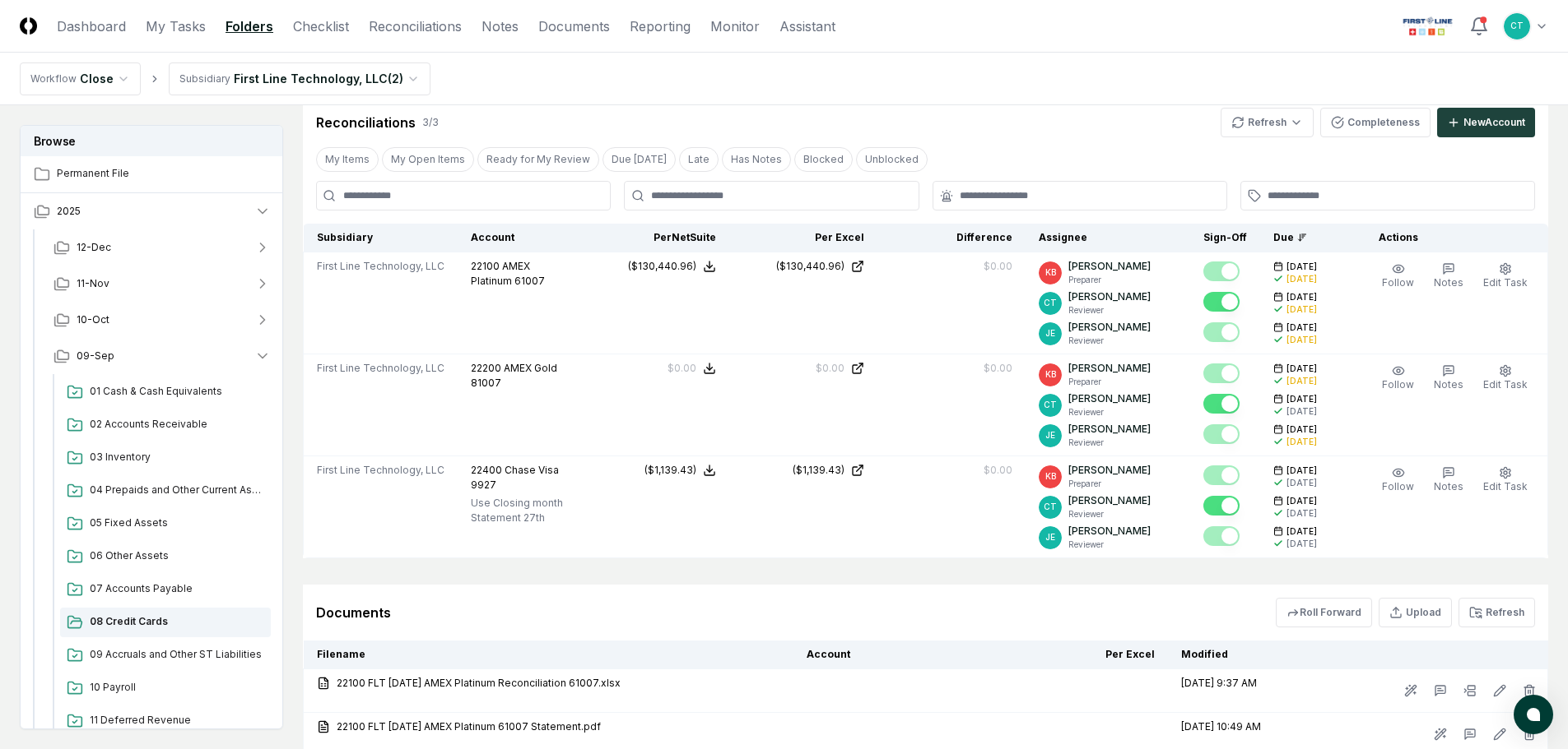
scroll to position [412, 0]
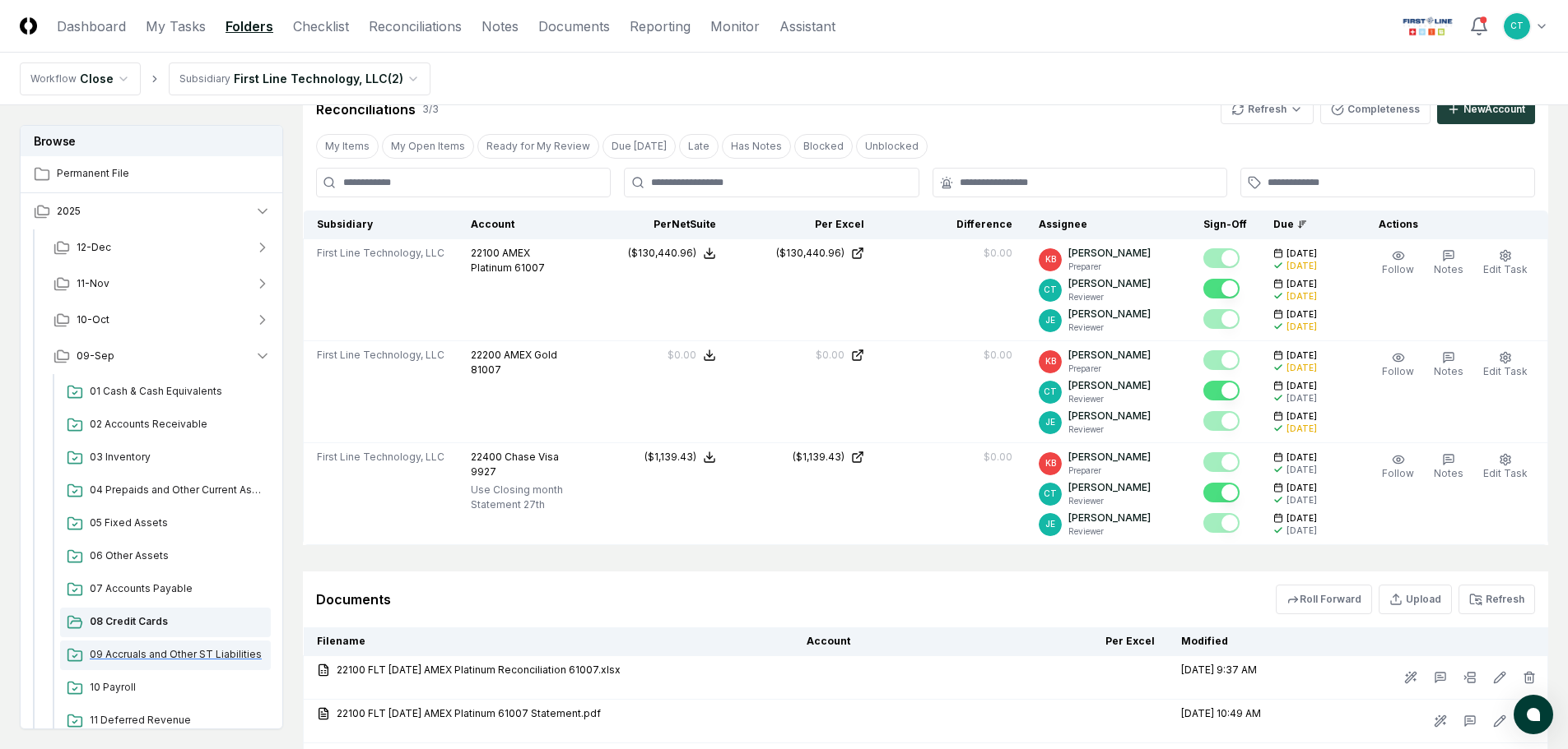
click at [114, 651] on span "09 Accruals and Other ST Liabilities" at bounding box center [176, 655] width 175 height 14
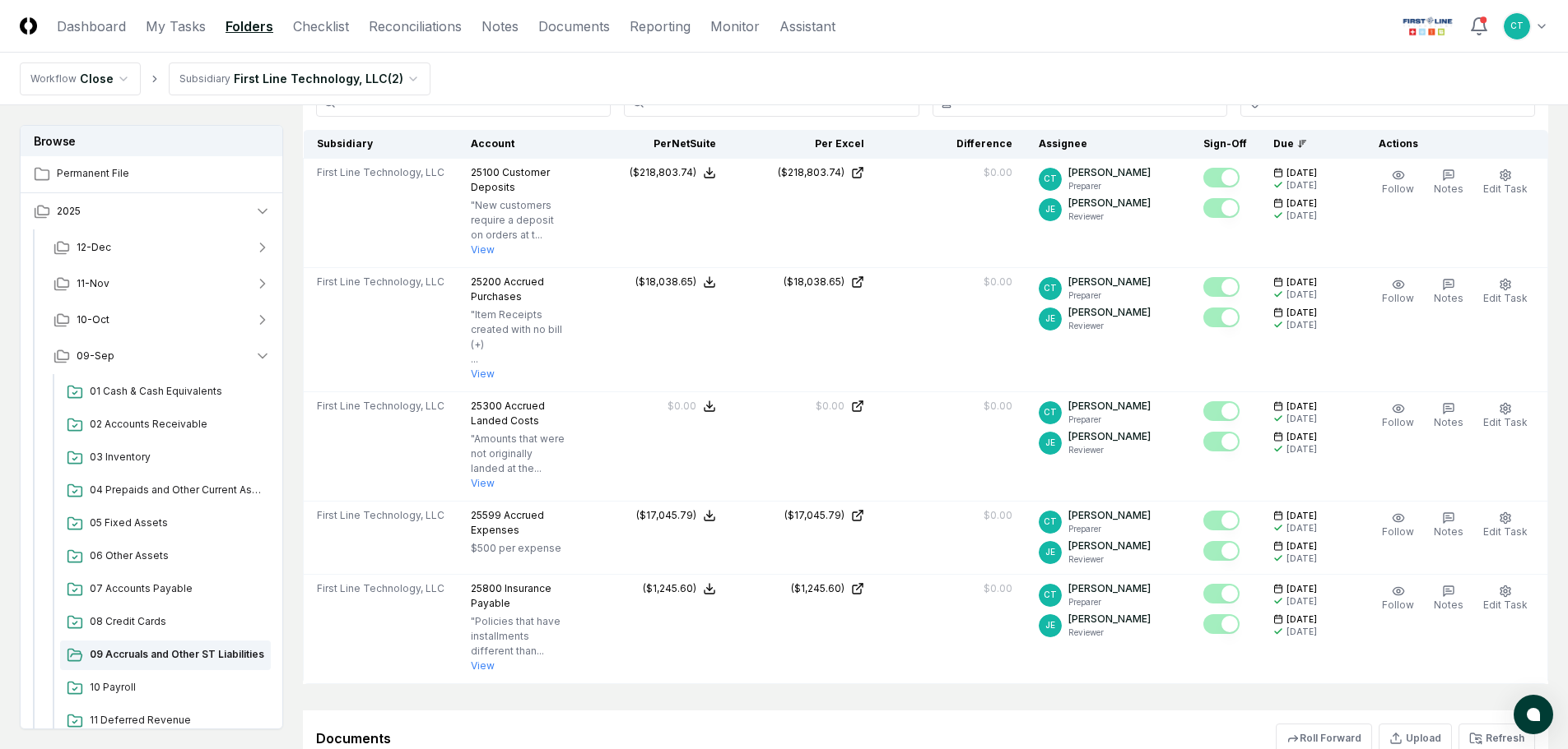
scroll to position [658, 0]
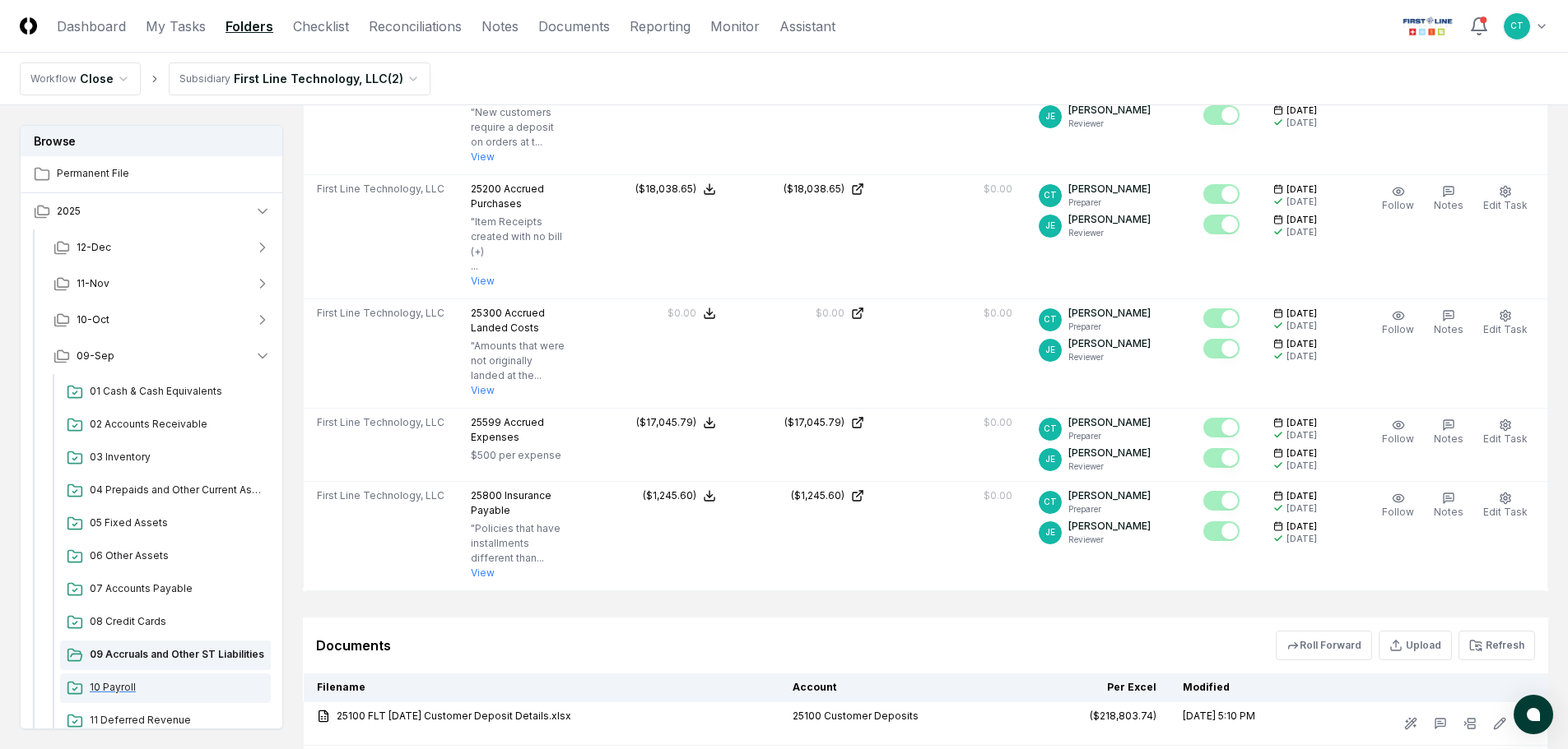
click at [104, 687] on span "10 Payroll" at bounding box center [176, 687] width 175 height 14
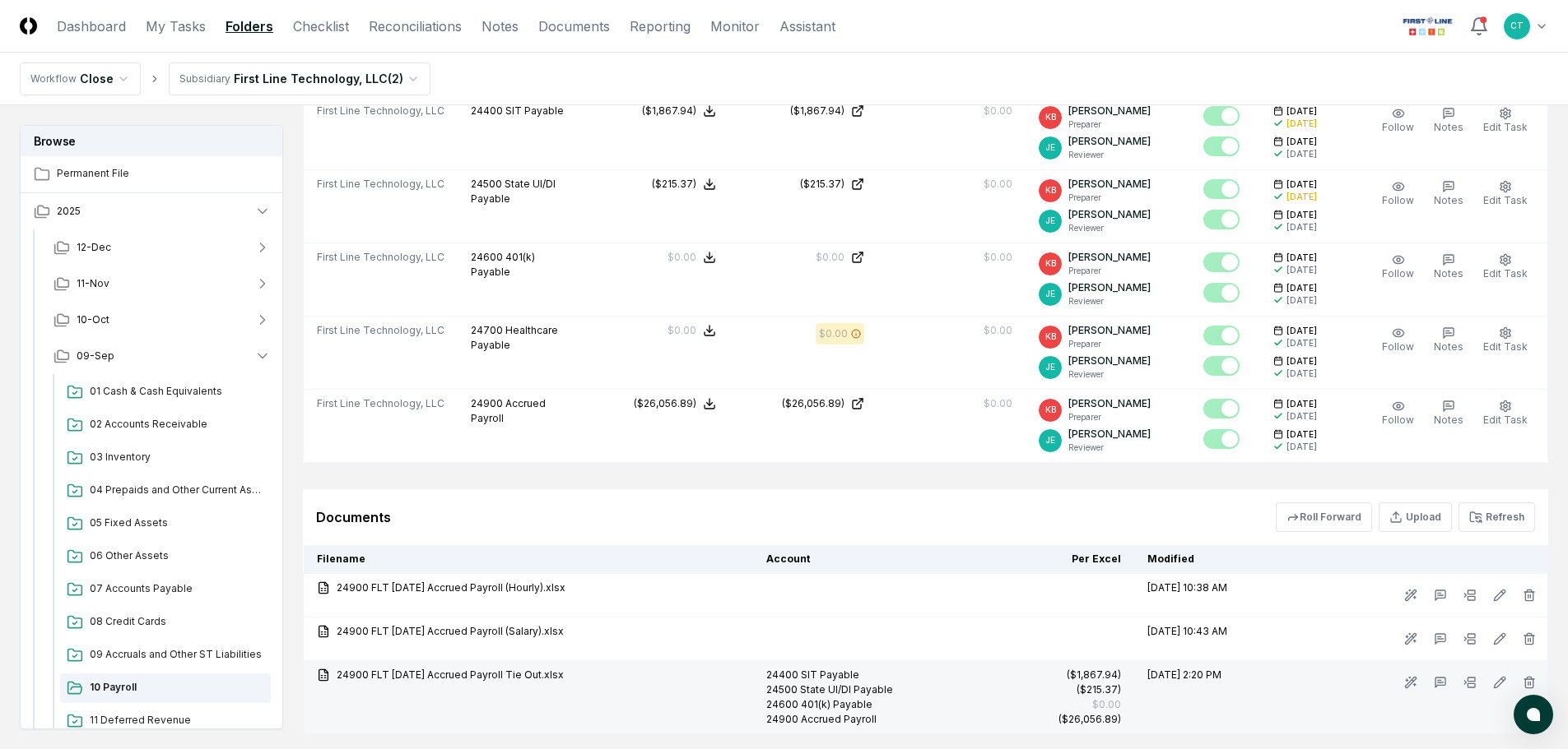
scroll to position [905, 0]
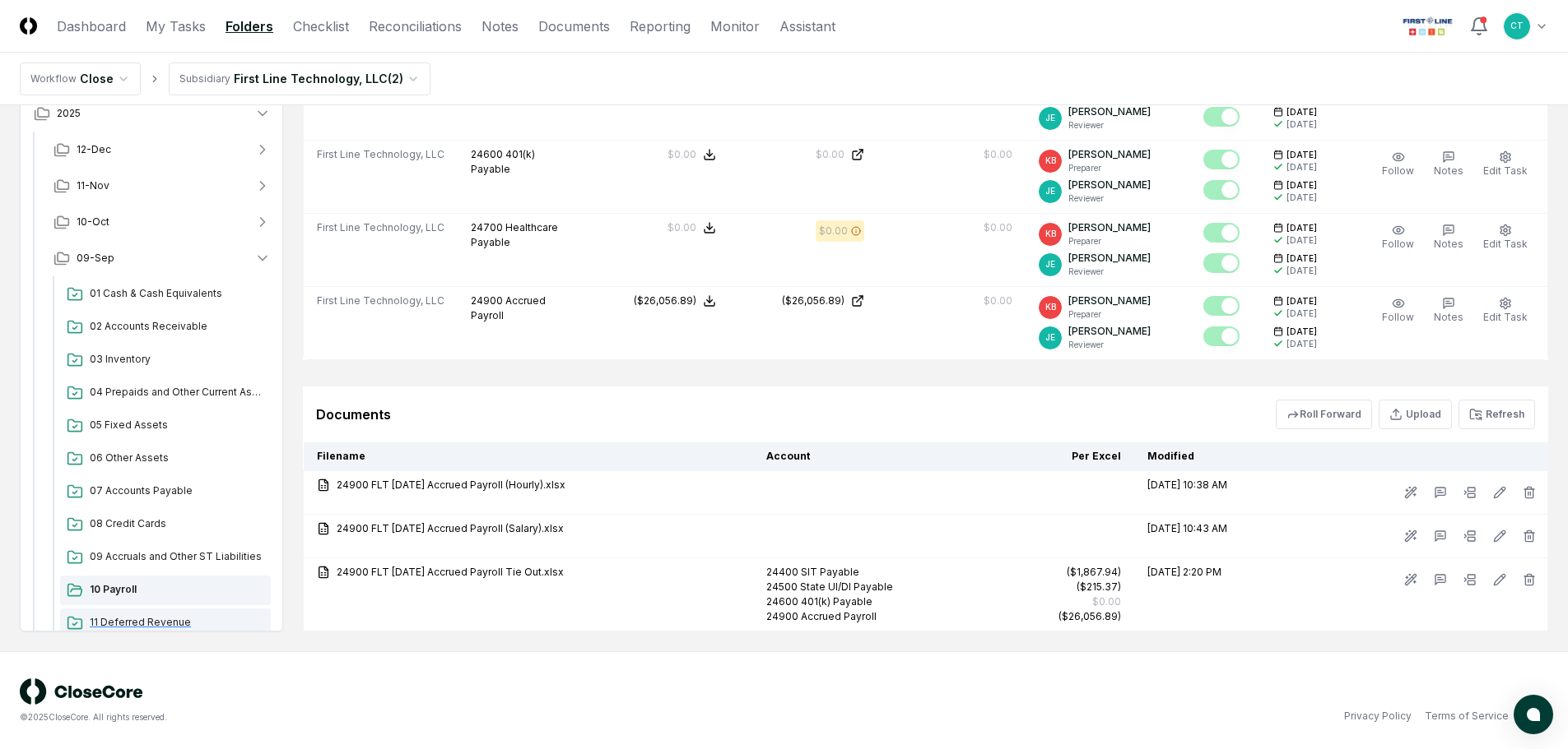
click at [149, 626] on span "11 Deferred Revenue" at bounding box center [176, 622] width 175 height 14
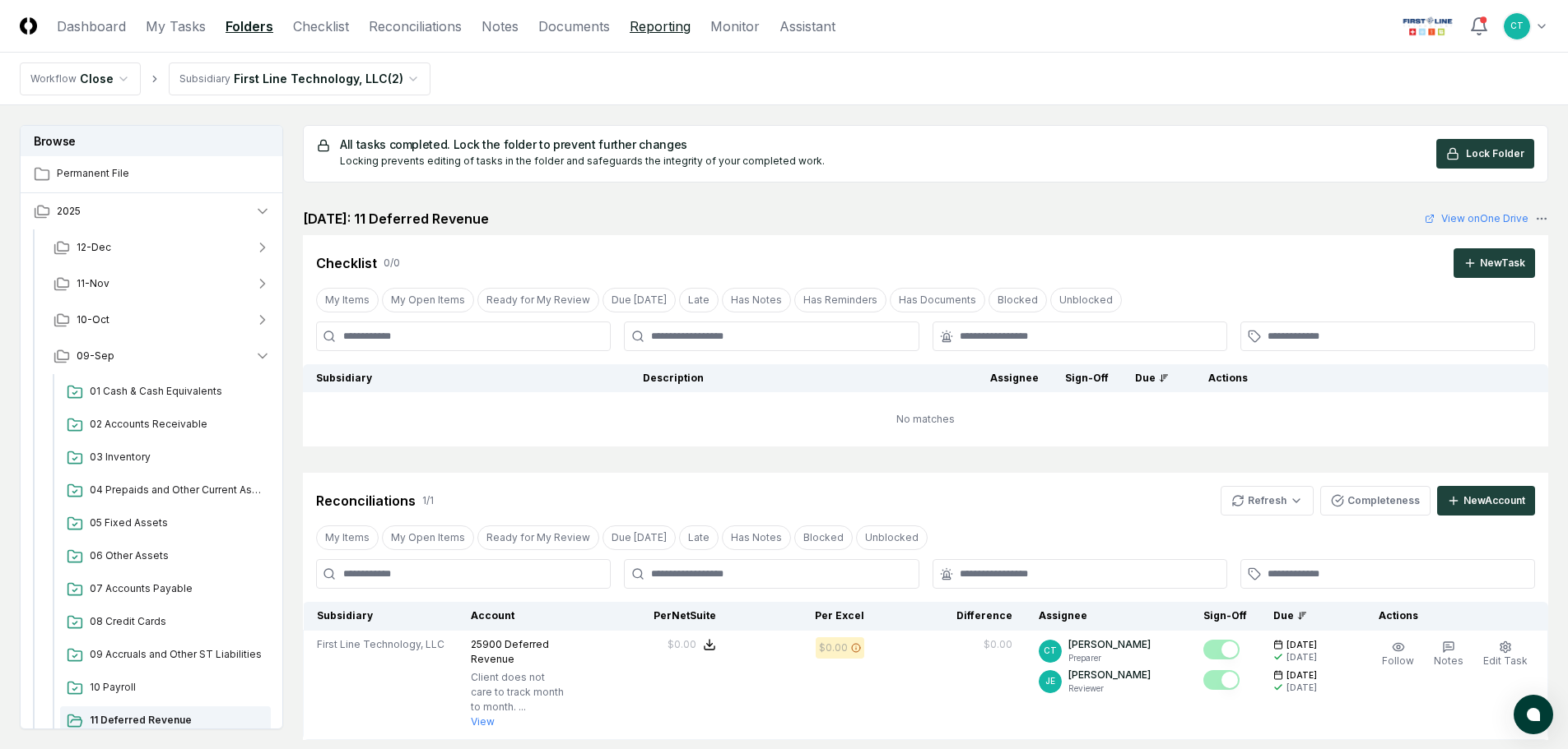
click at [654, 25] on link "Reporting" at bounding box center [660, 26] width 61 height 19
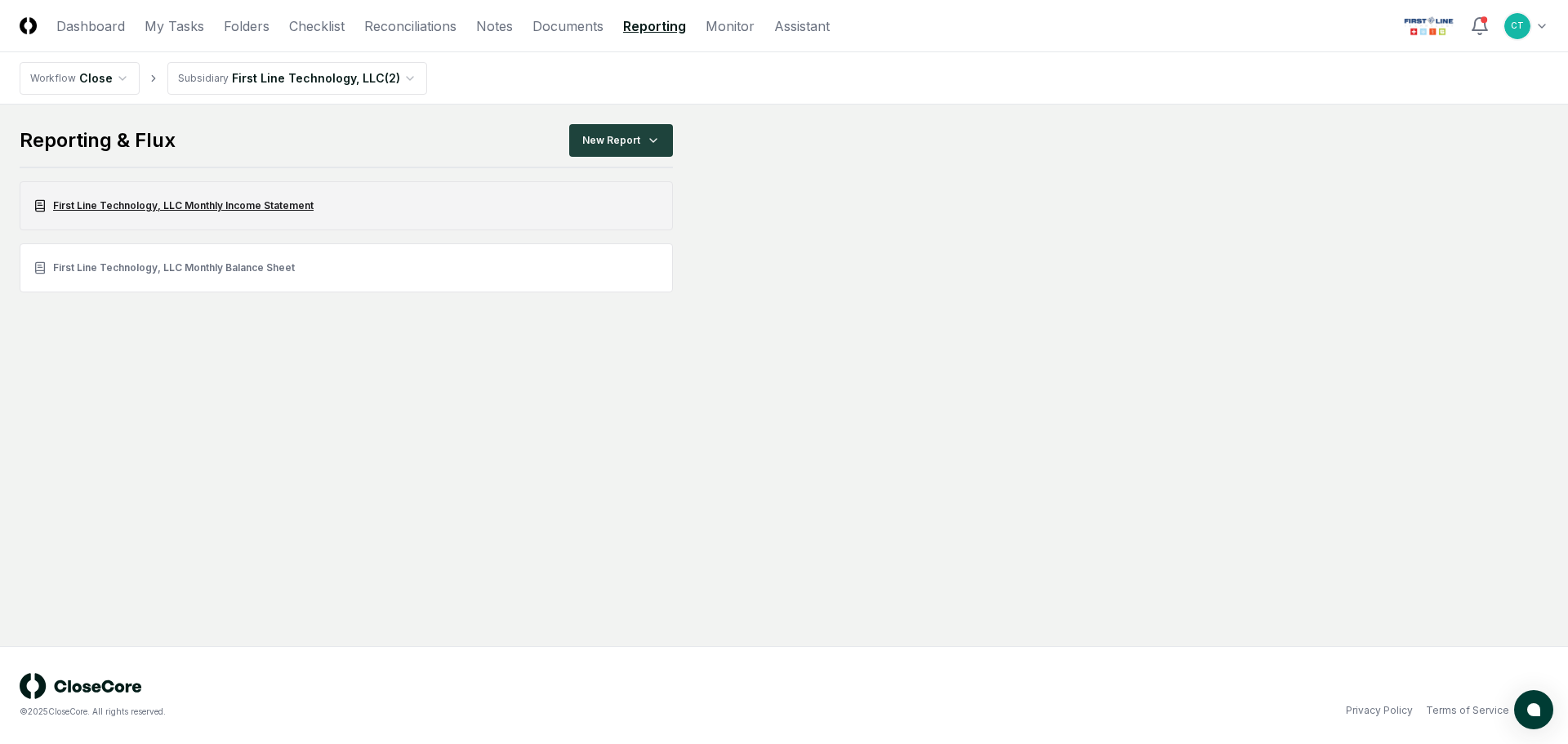
click at [200, 203] on link "First Line Technology, LLC Monthly Income Statement" at bounding box center [346, 205] width 654 height 49
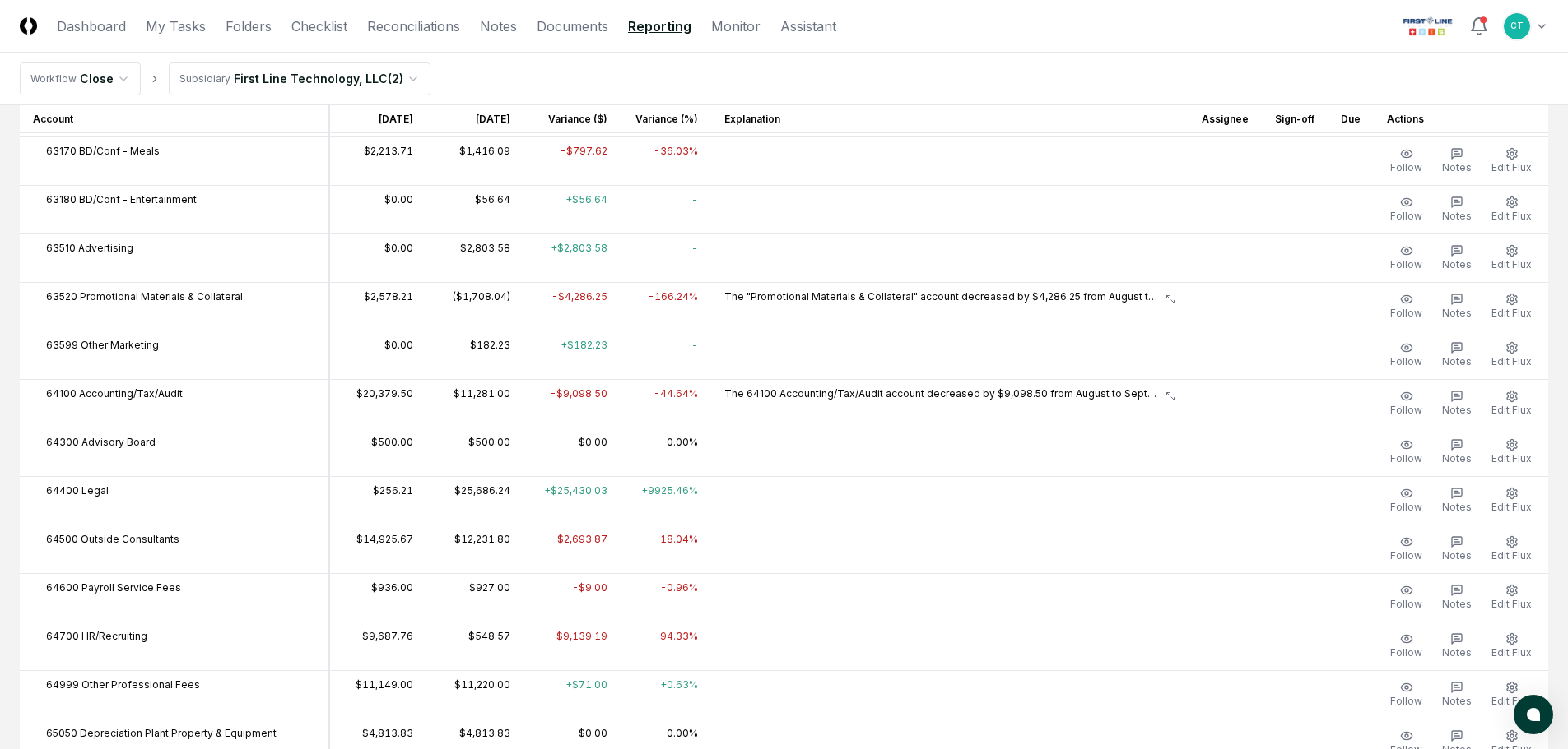
scroll to position [2961, 0]
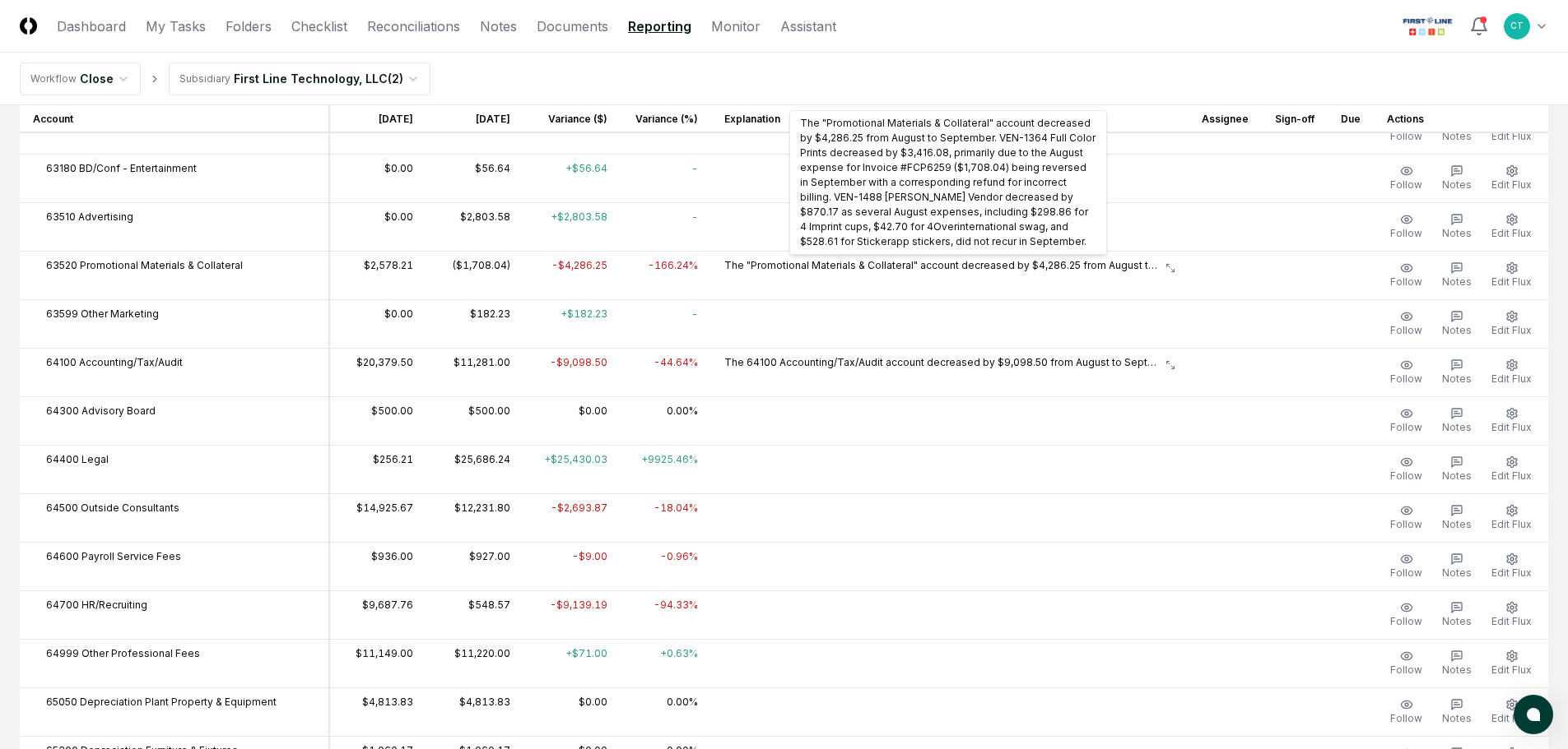
click at [1068, 265] on p "The "Promotional Materials & Collateral" account decreased by $4,286.25 from Au…" at bounding box center [943, 265] width 438 height 14
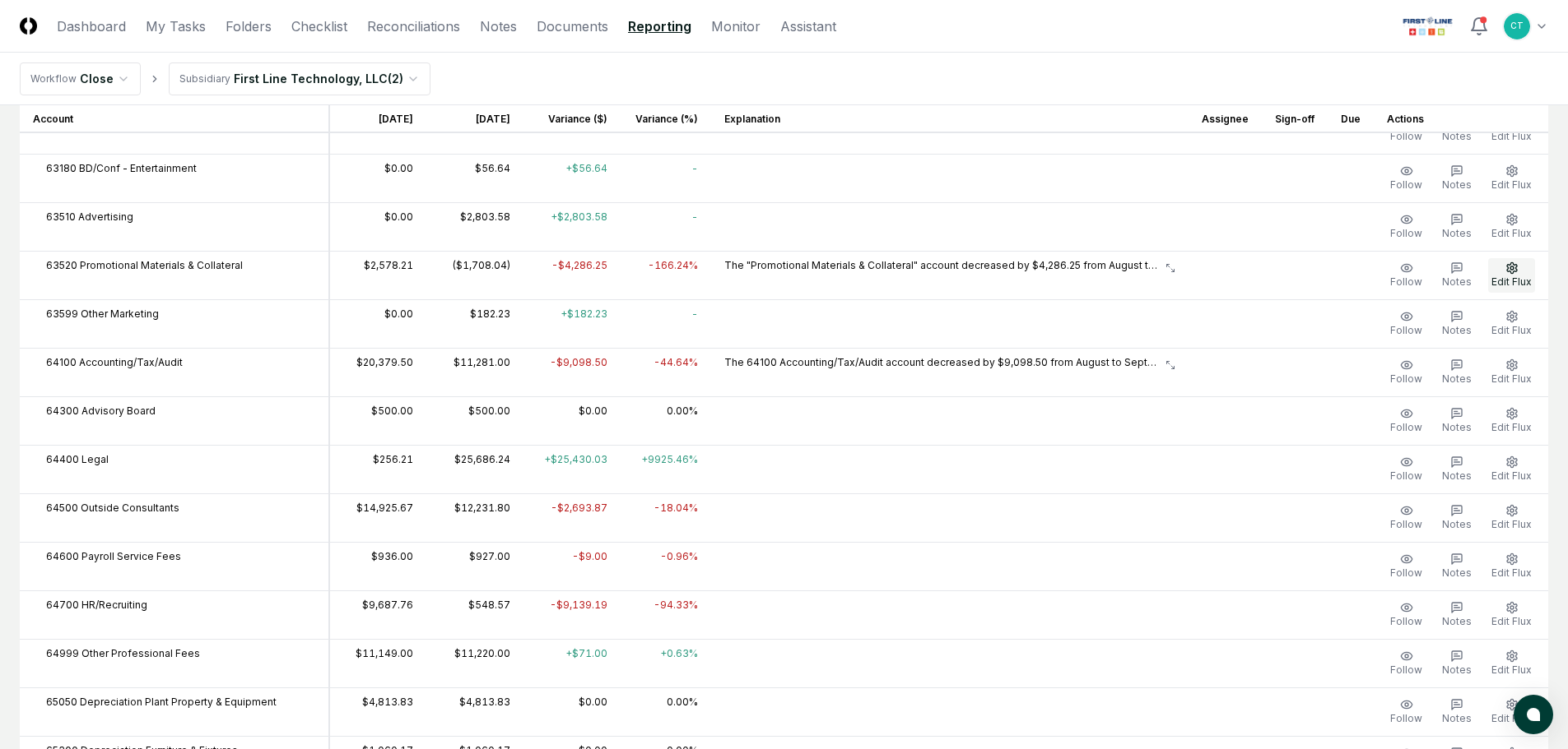
click at [1499, 271] on button "Edit Flux" at bounding box center [1511, 276] width 47 height 35
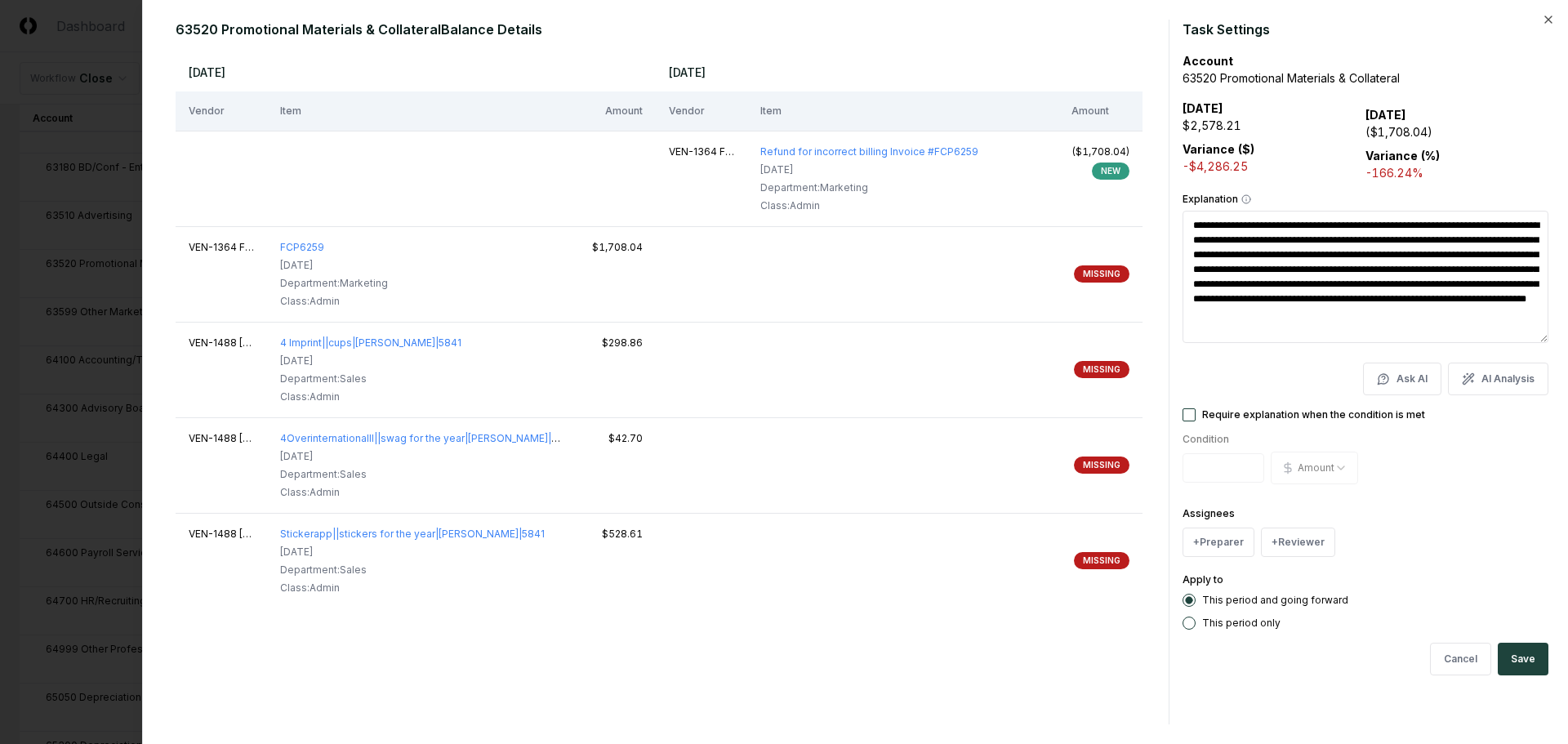
click at [1556, 21] on div "63520 Promotional Materials & Collateral Balance Details [DATE] [DATE] Vendor I…" at bounding box center [855, 372] width 1426 height 744
click at [1552, 20] on icon "button" at bounding box center [1549, 20] width 13 height 13
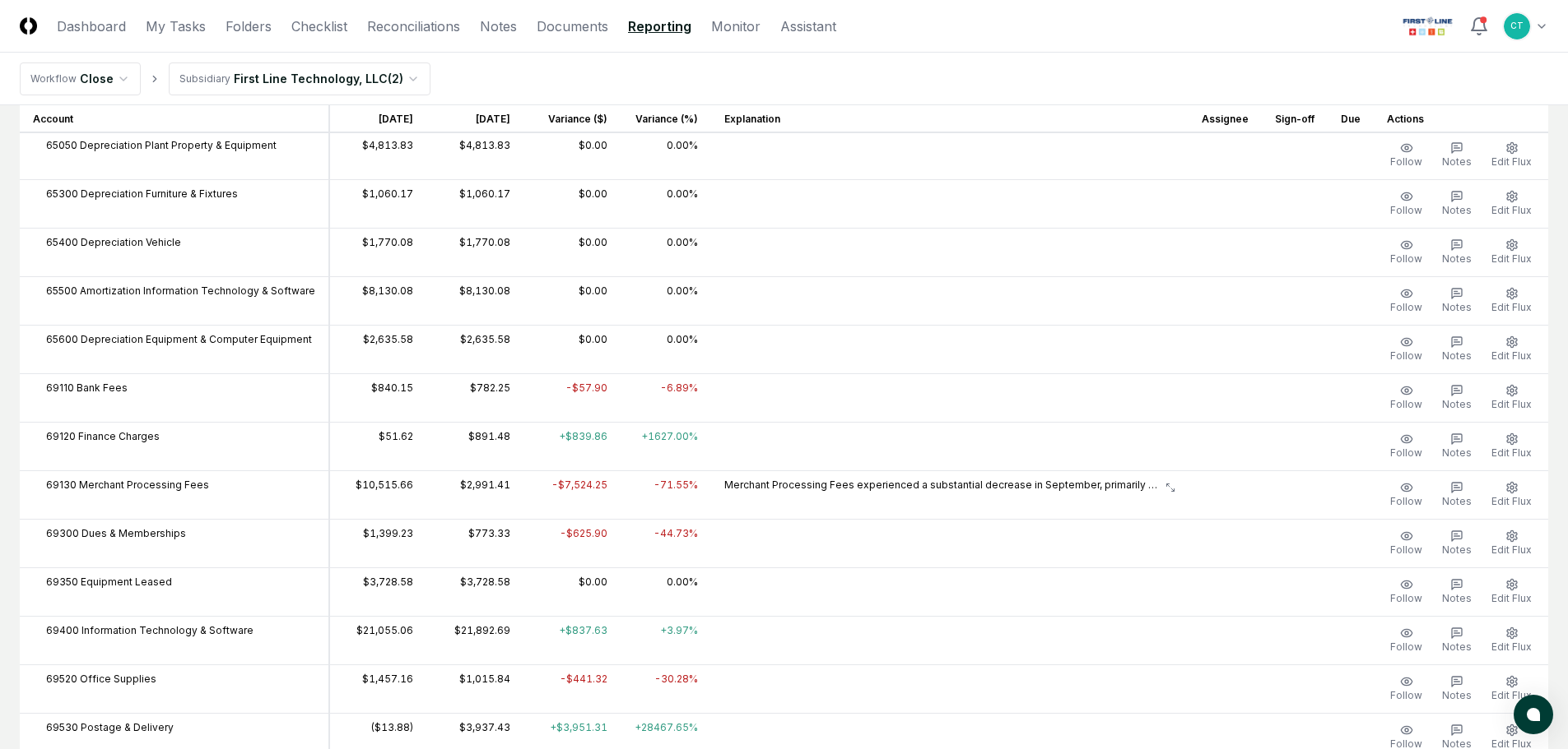
scroll to position [3538, 0]
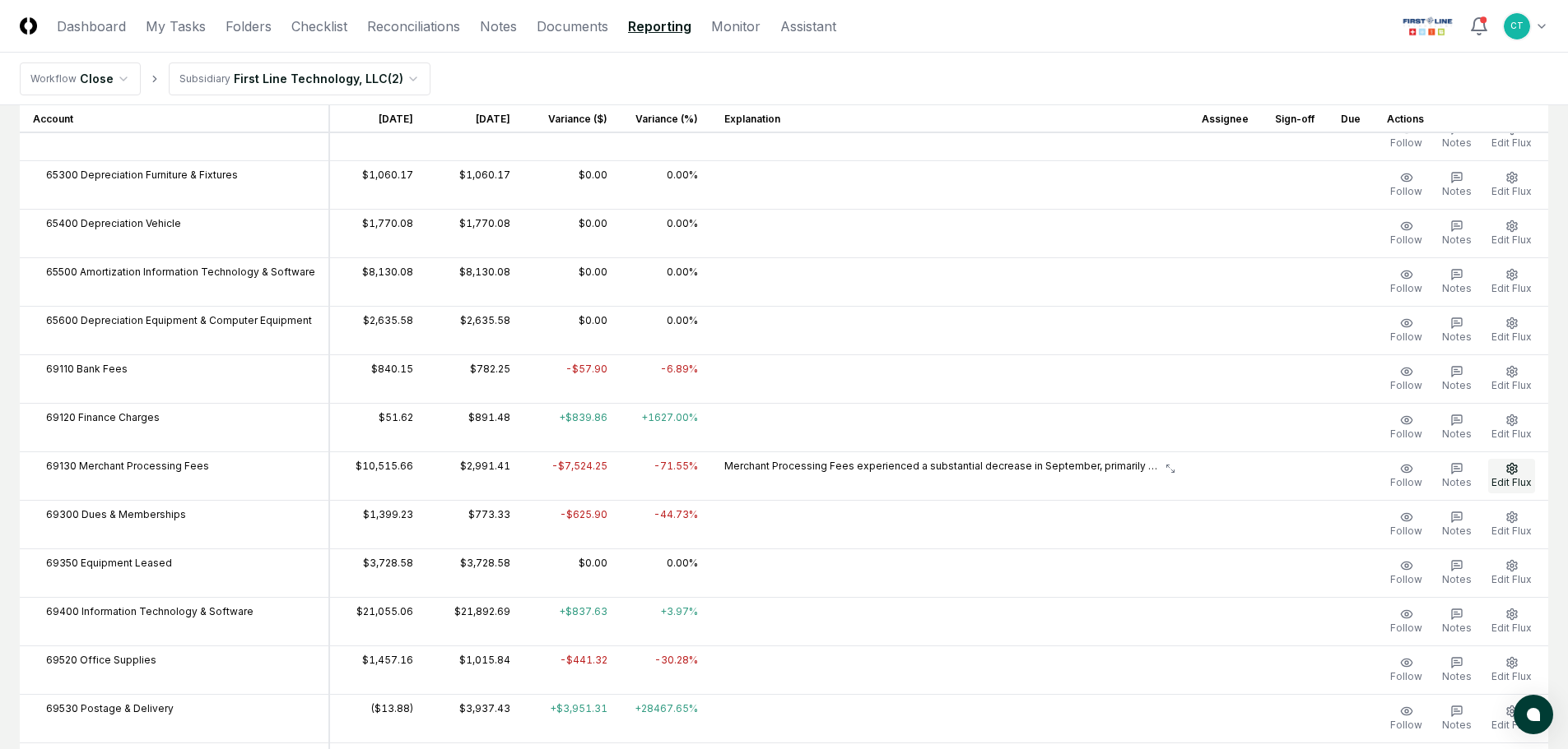
click at [1506, 472] on icon "button" at bounding box center [1512, 469] width 14 height 13
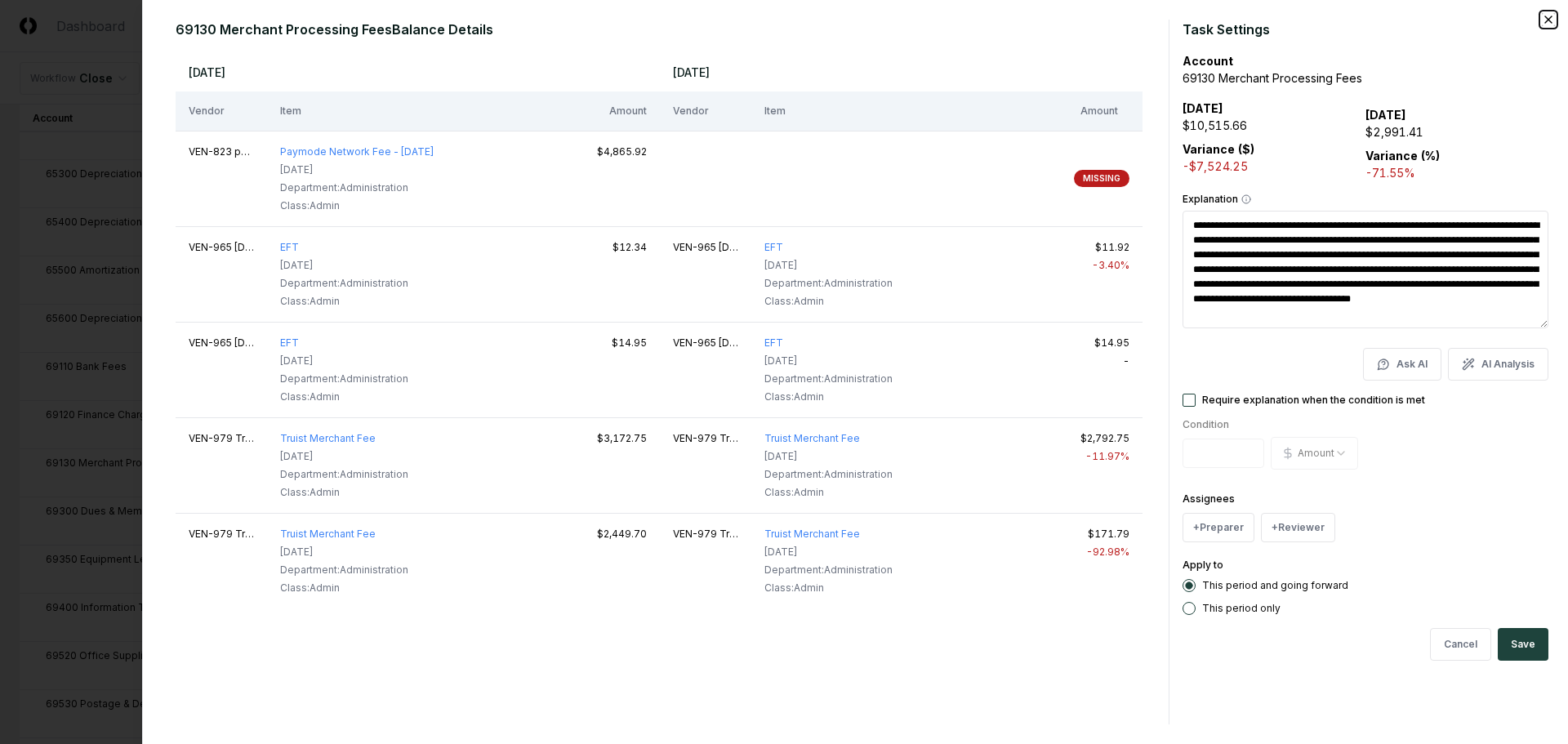
click at [1544, 24] on icon "button" at bounding box center [1549, 20] width 13 height 13
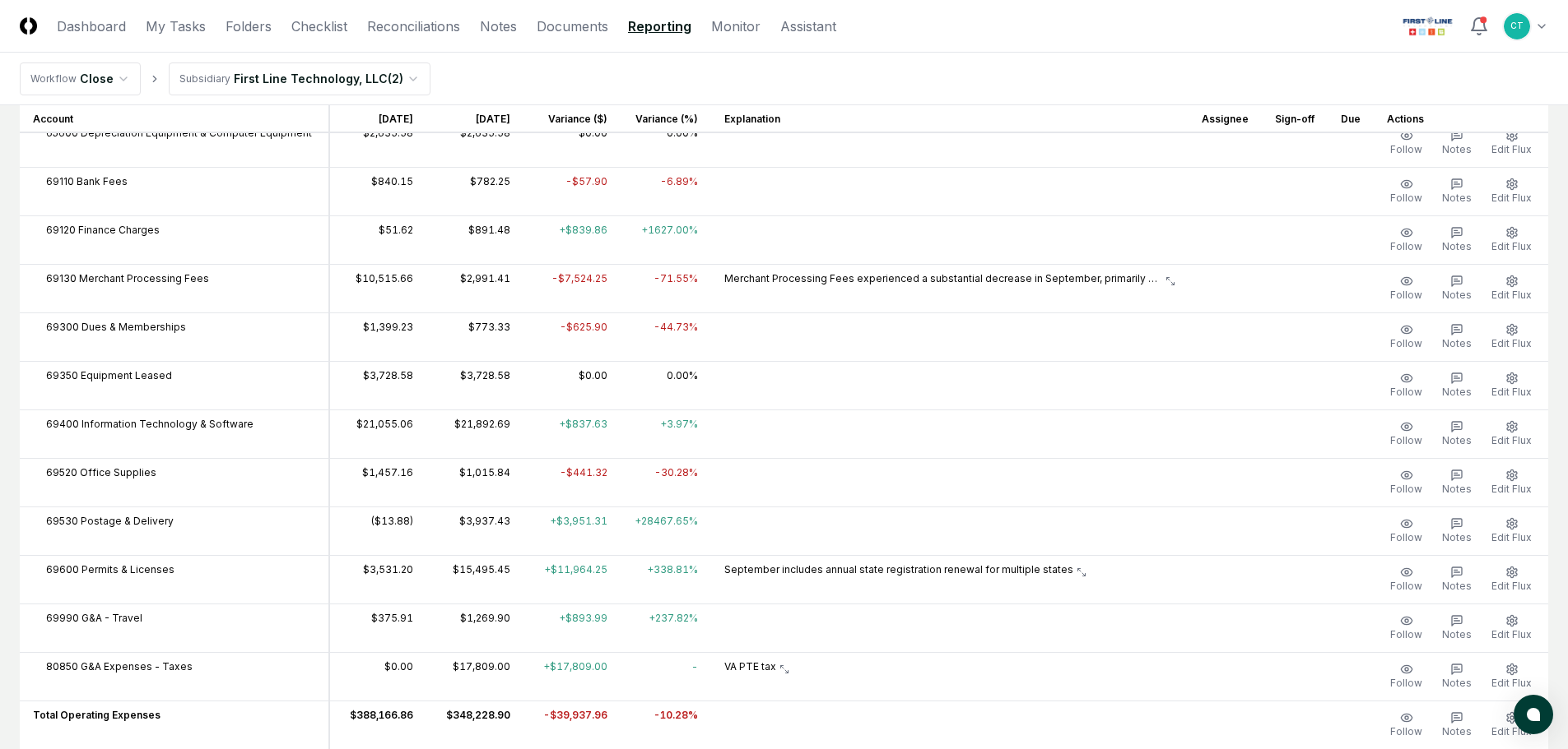
scroll to position [3866, 0]
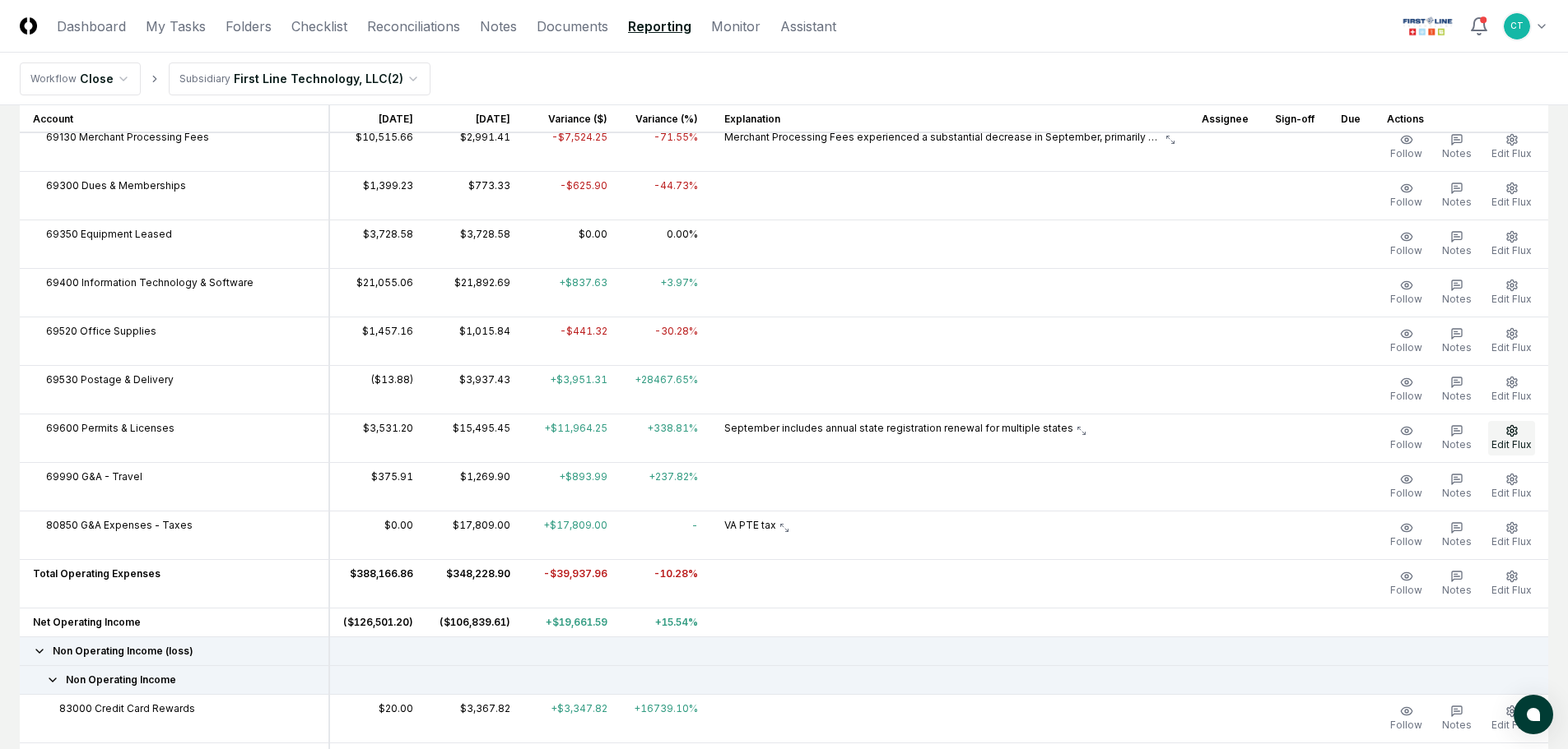
click at [1508, 434] on icon "button" at bounding box center [1511, 430] width 10 height 11
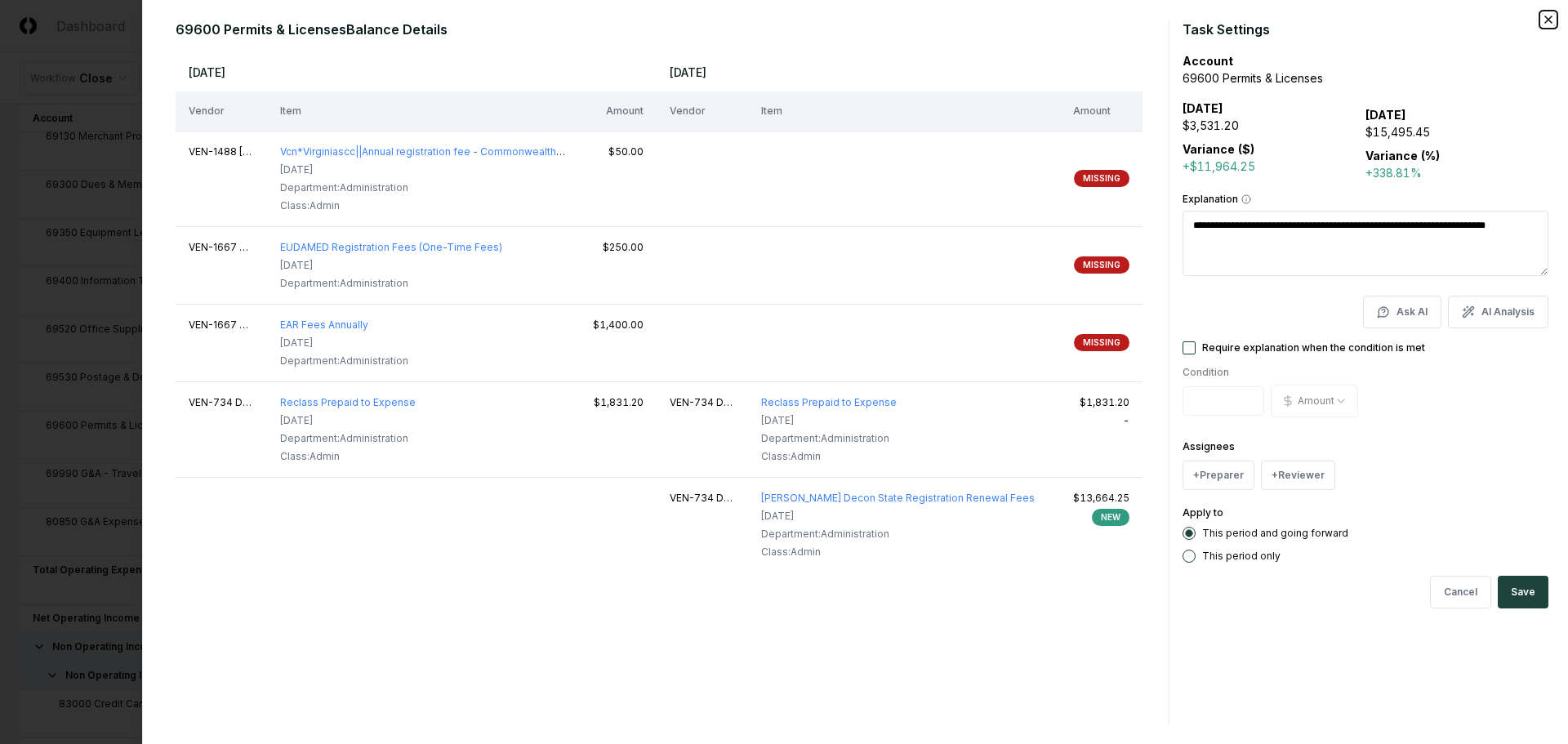
click at [1545, 19] on icon "button" at bounding box center [1549, 20] width 13 height 13
type textarea "*"
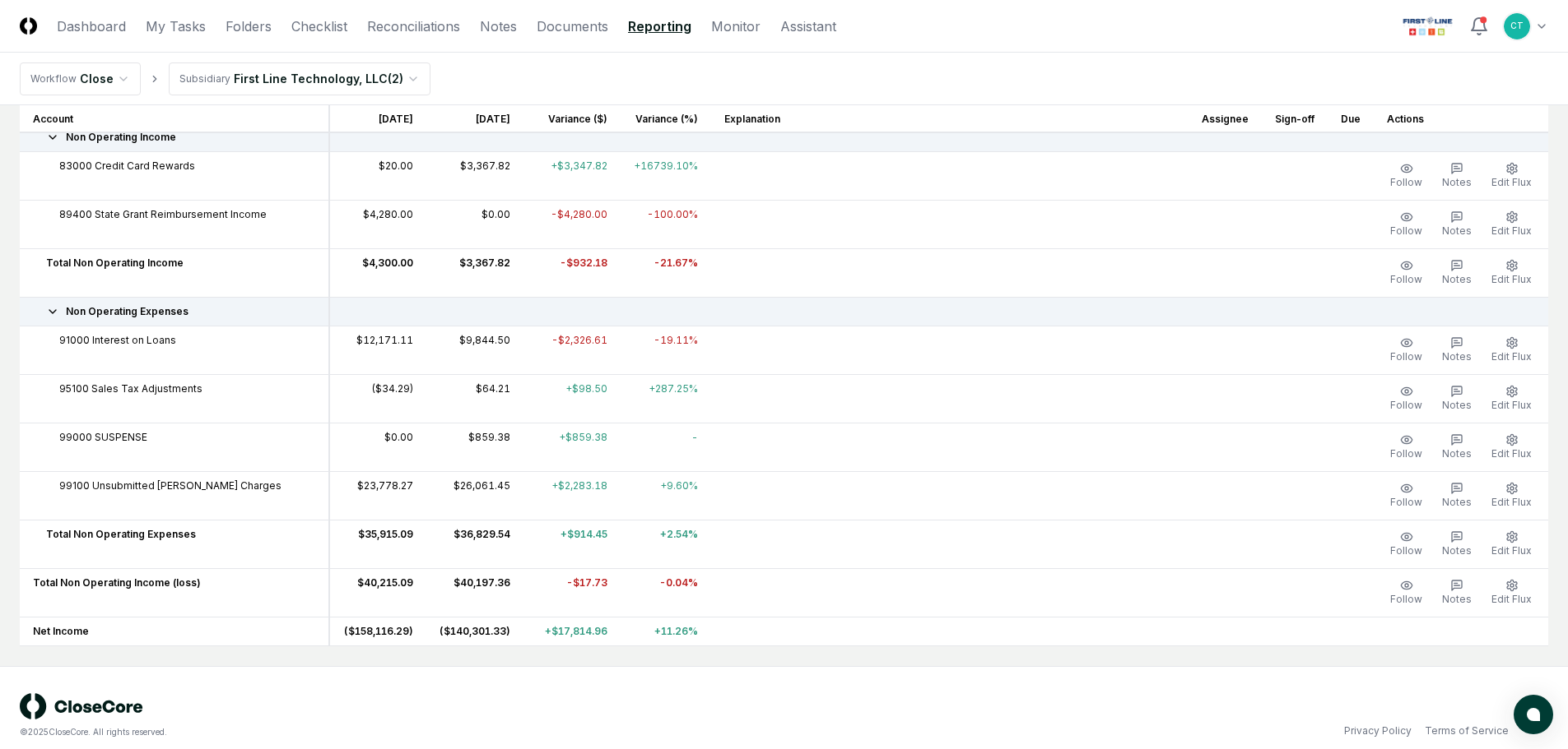
scroll to position [4425, 0]
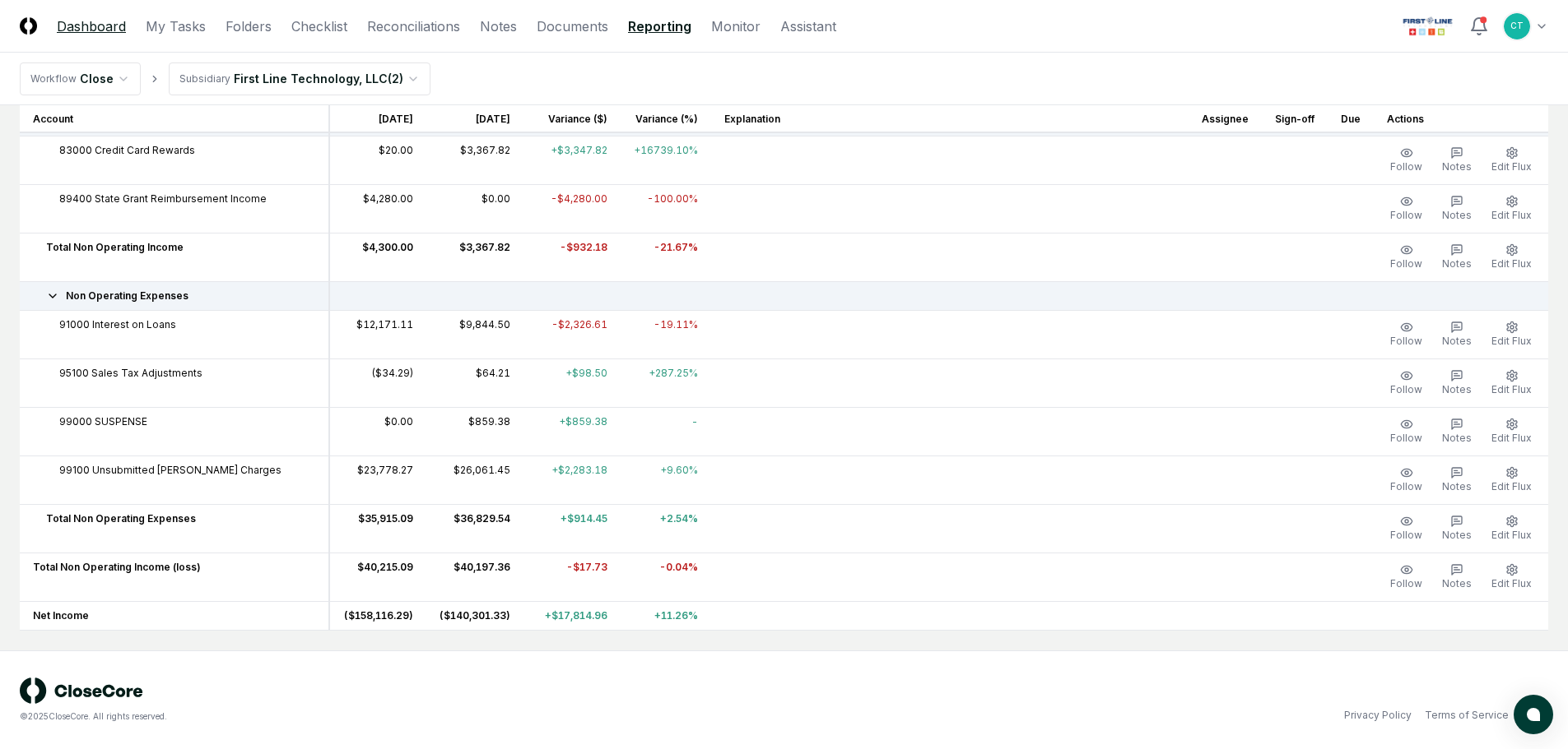
click at [69, 28] on link "Dashboard" at bounding box center [92, 26] width 69 height 19
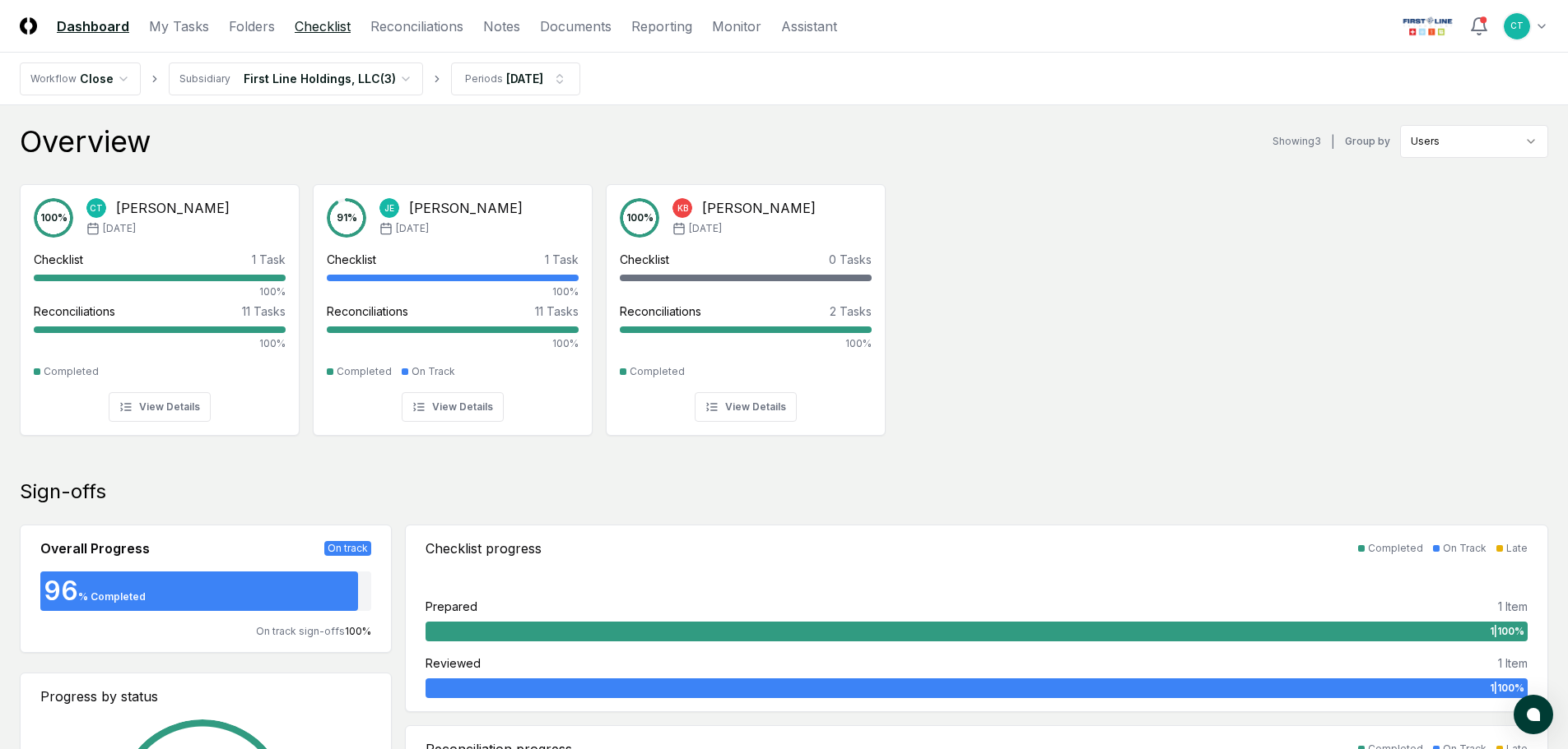
click at [305, 19] on link "Checklist" at bounding box center [323, 26] width 56 height 19
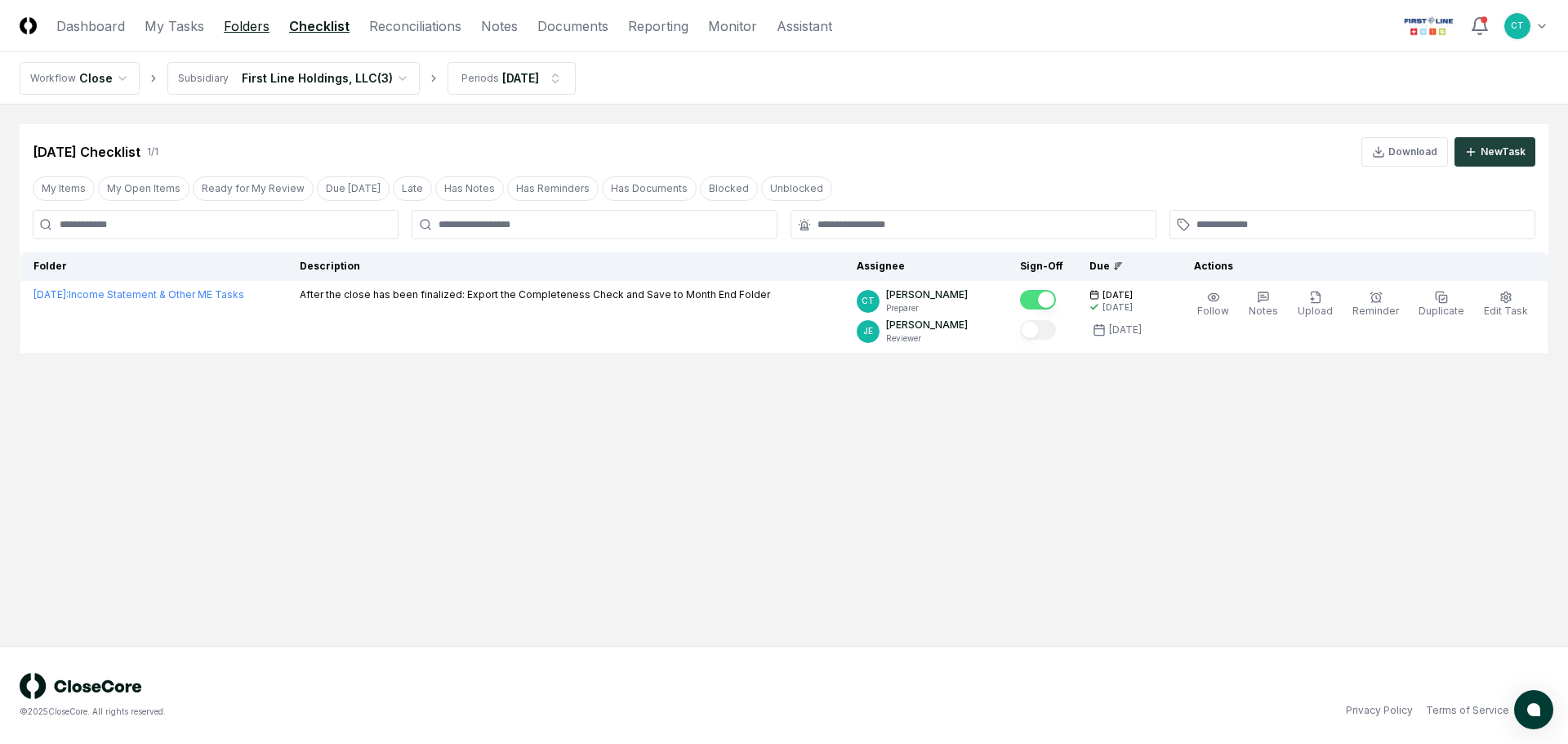
click at [258, 30] on link "Folders" at bounding box center [247, 26] width 46 height 19
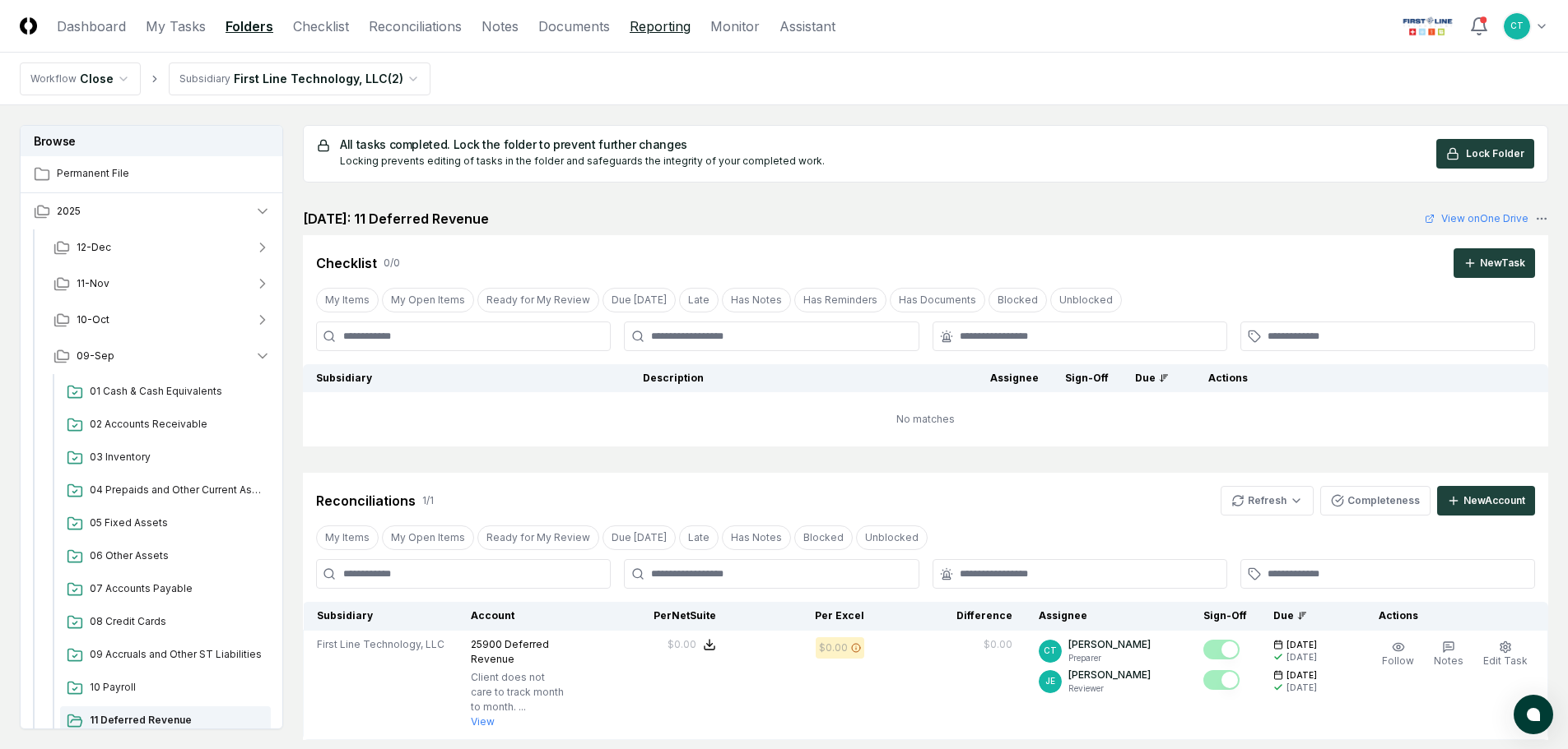
click at [641, 23] on link "Reporting" at bounding box center [660, 26] width 61 height 19
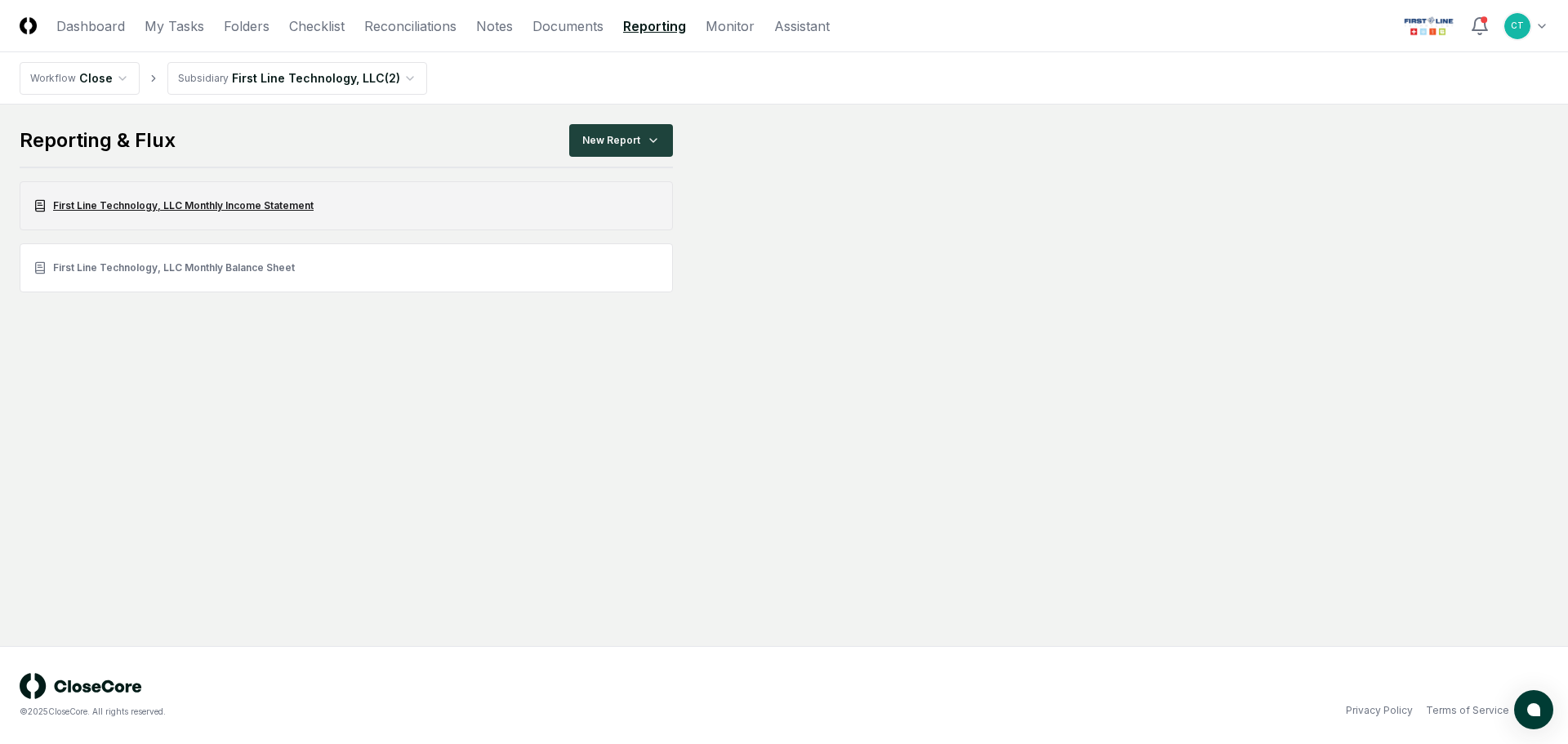
click at [211, 204] on link "First Line Technology, LLC Monthly Income Statement" at bounding box center [346, 205] width 654 height 49
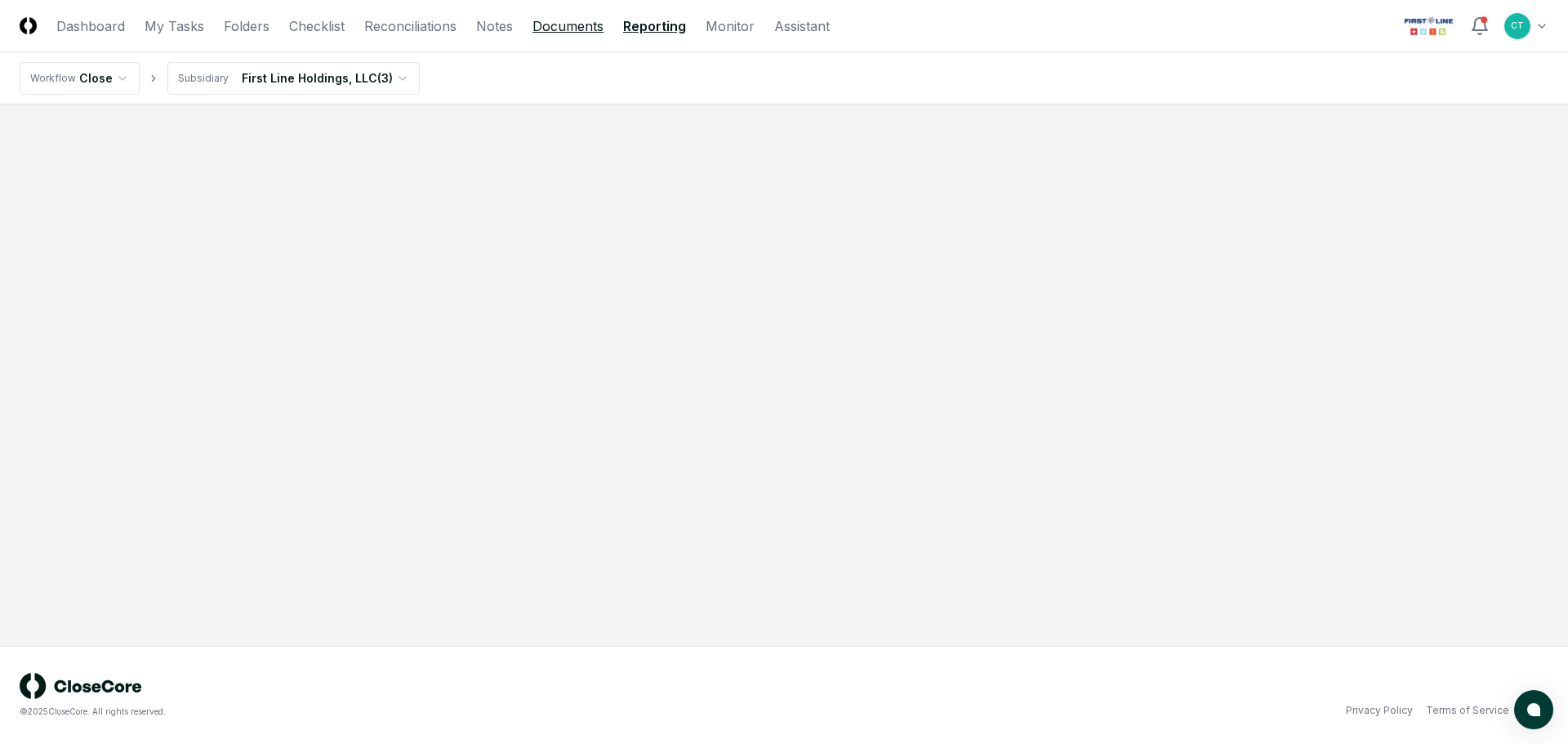
click at [562, 31] on link "Documents" at bounding box center [568, 26] width 71 height 19
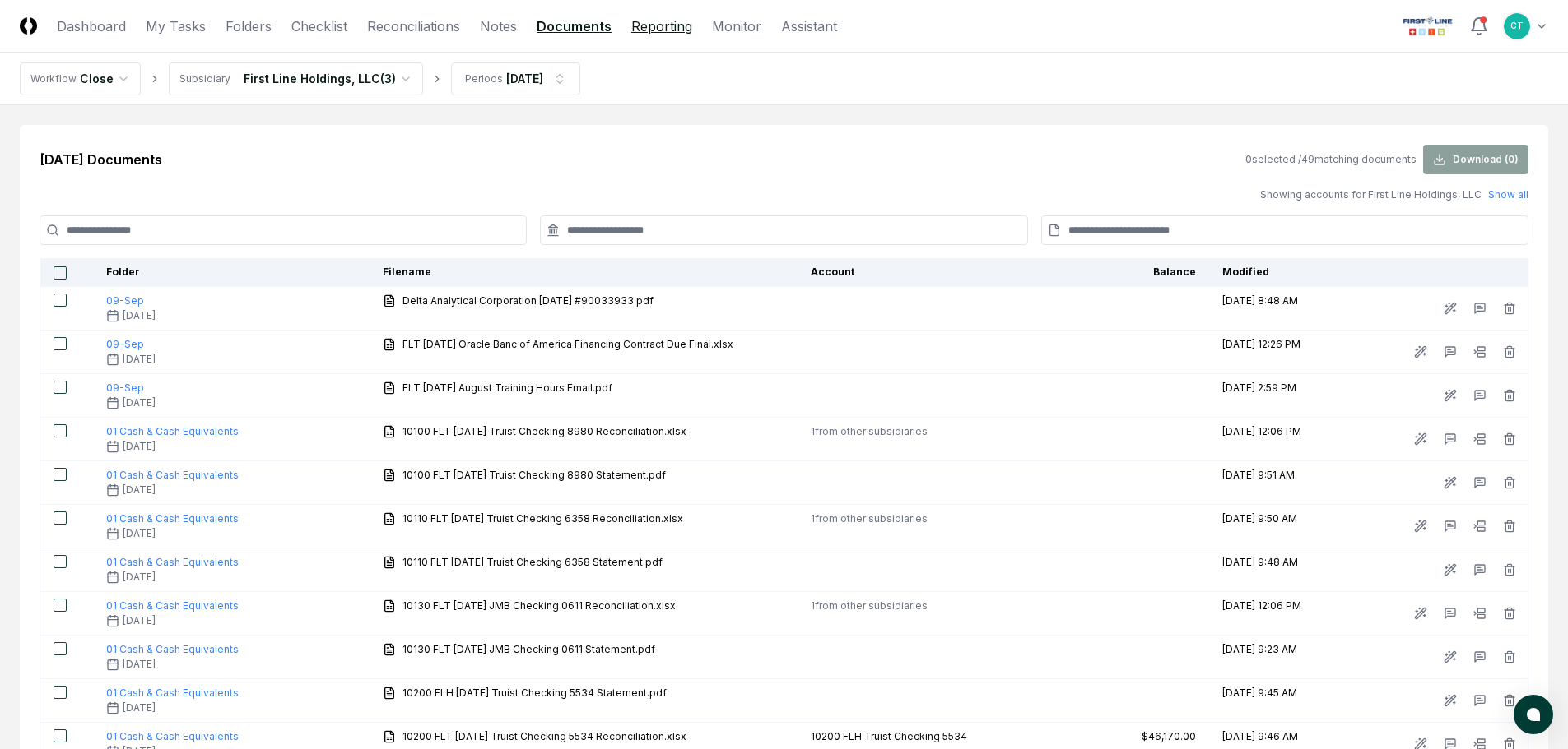
click at [643, 30] on link "Reporting" at bounding box center [662, 26] width 61 height 19
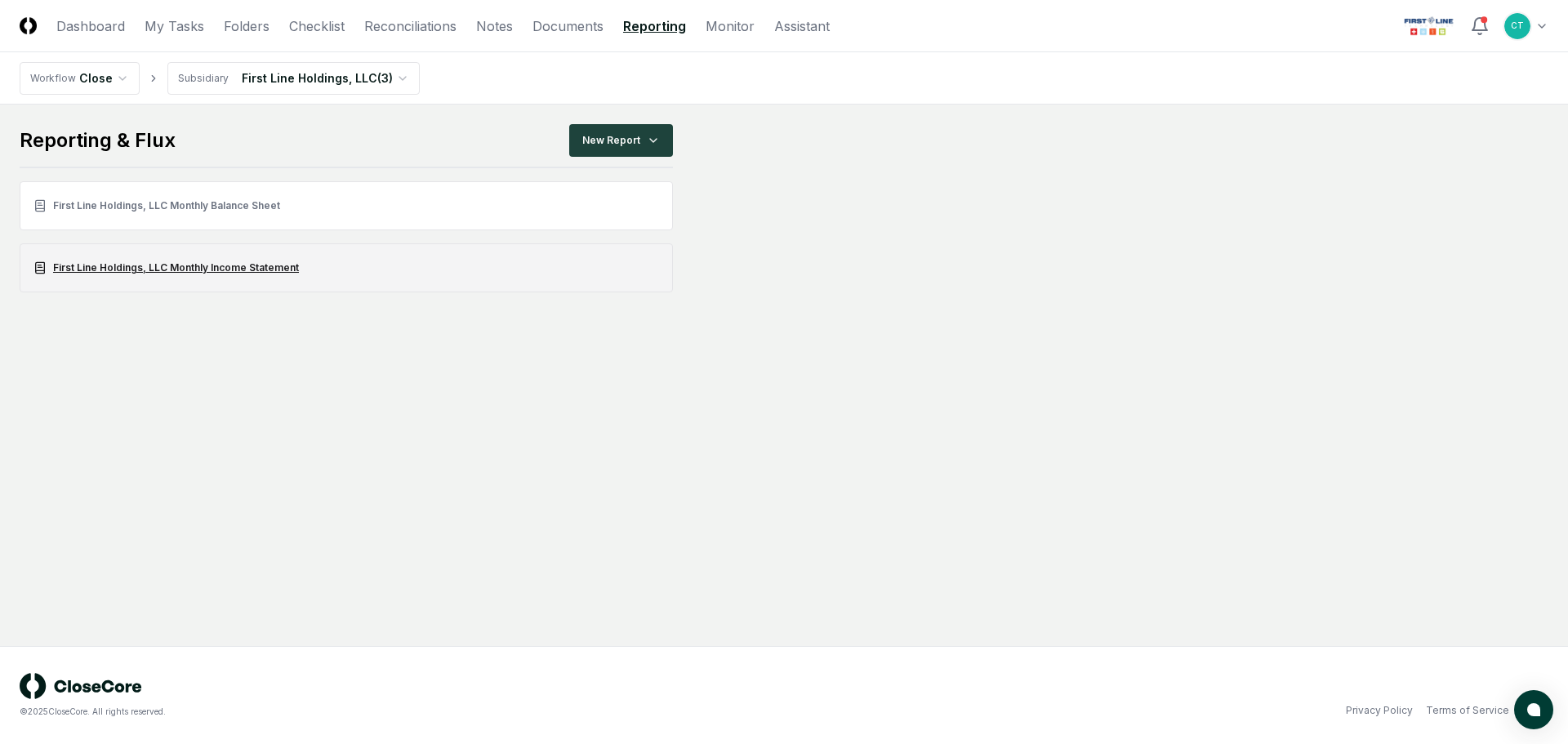
click at [206, 264] on link "First Line Holdings, LLC Monthly Income Statement" at bounding box center [346, 267] width 654 height 49
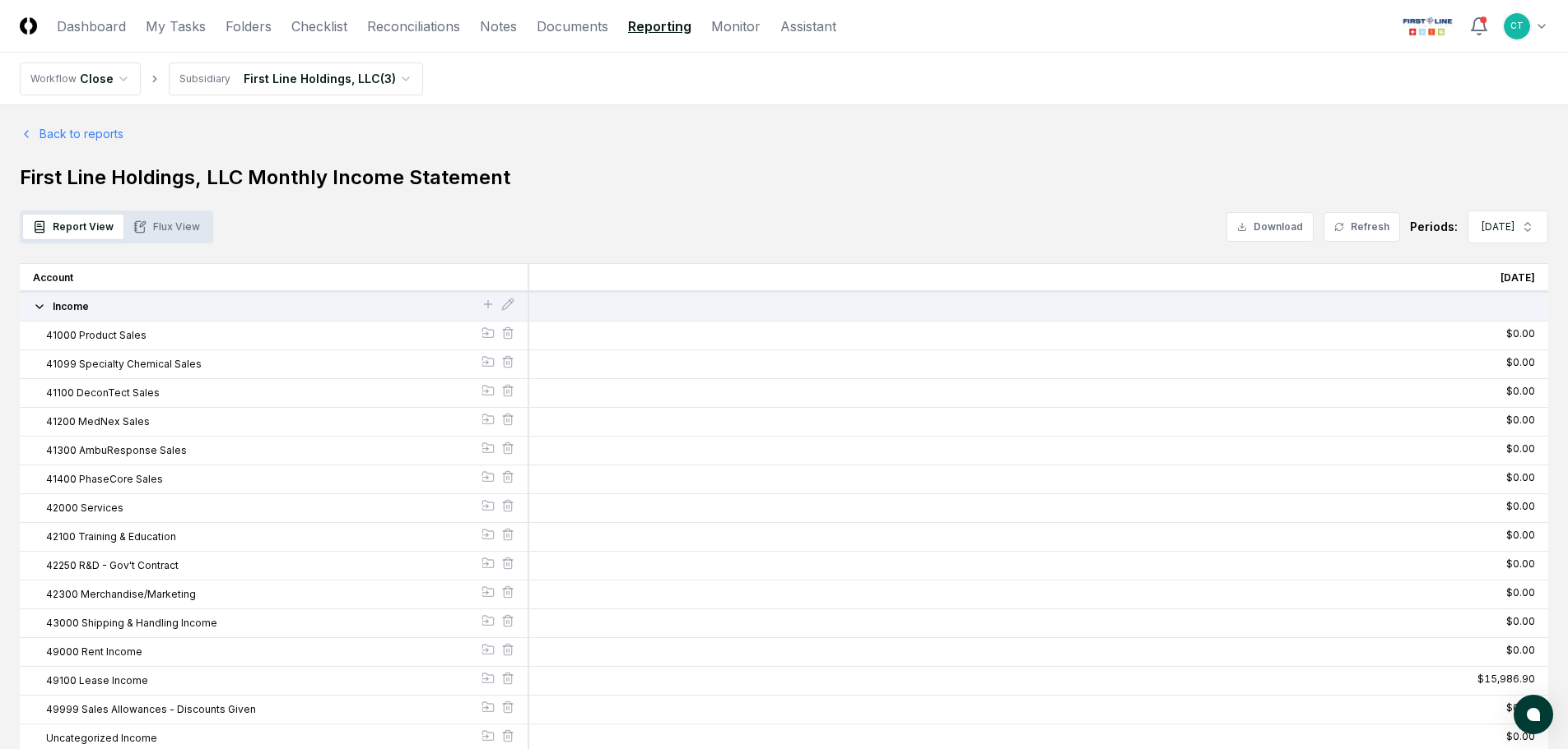
click at [183, 224] on button "Flux View" at bounding box center [167, 227] width 87 height 25
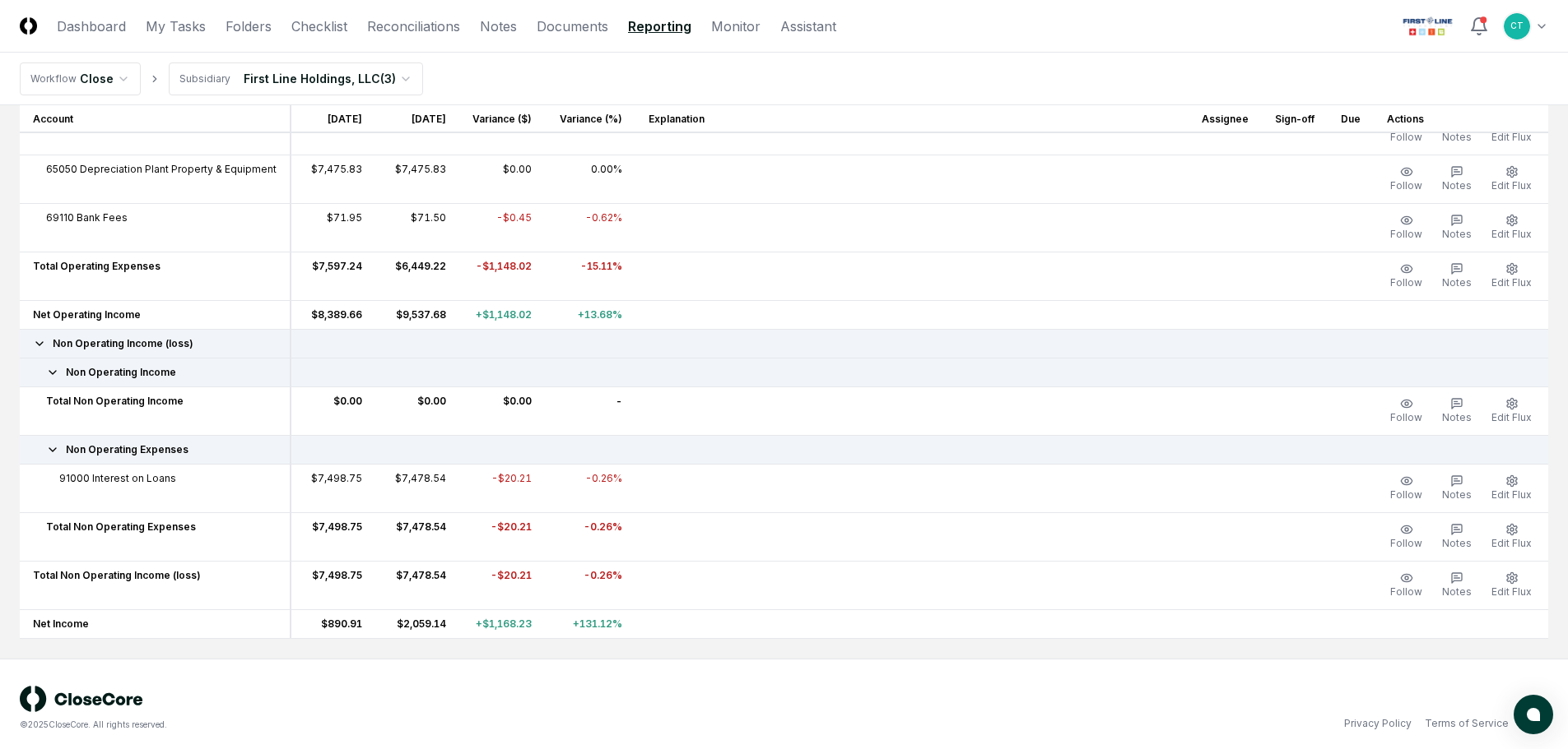
scroll to position [687, 0]
